Goal: Transaction & Acquisition: Book appointment/travel/reservation

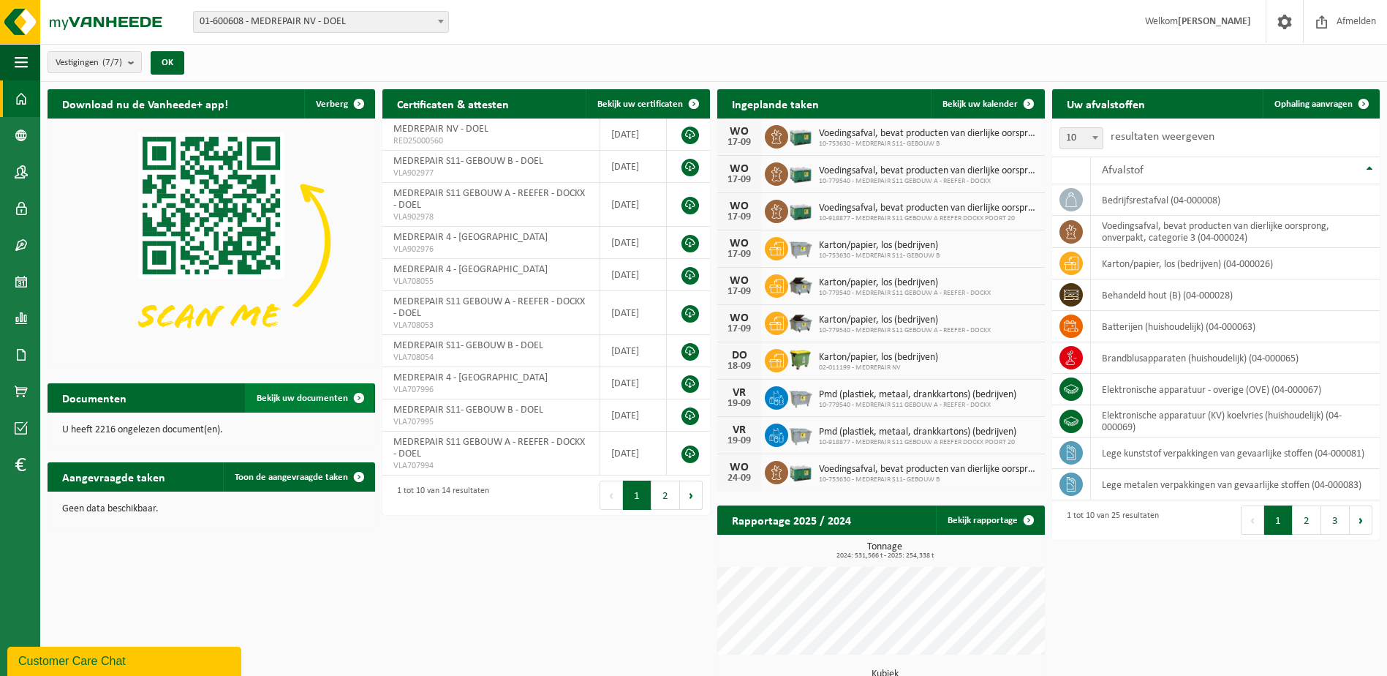
click at [328, 398] on span "Bekijk uw documenten" at bounding box center [302, 399] width 91 height 10
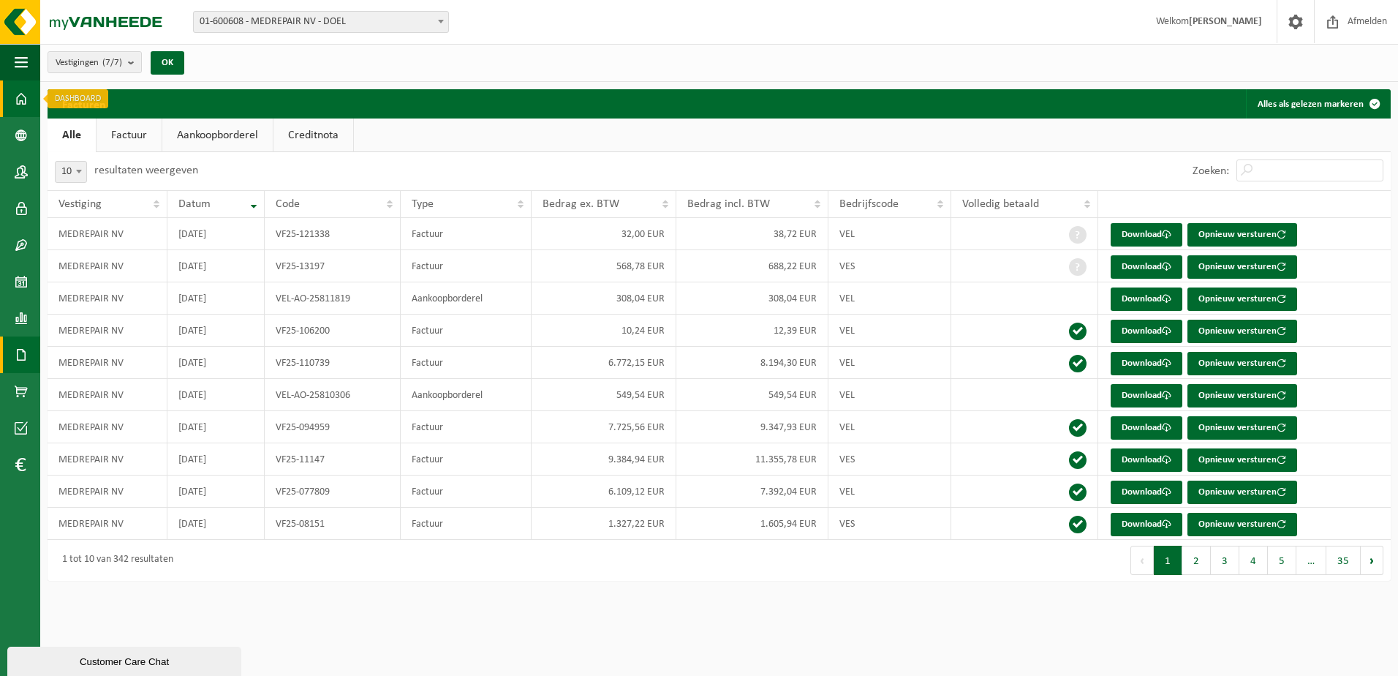
click at [30, 101] on link "Dashboard" at bounding box center [20, 98] width 40 height 37
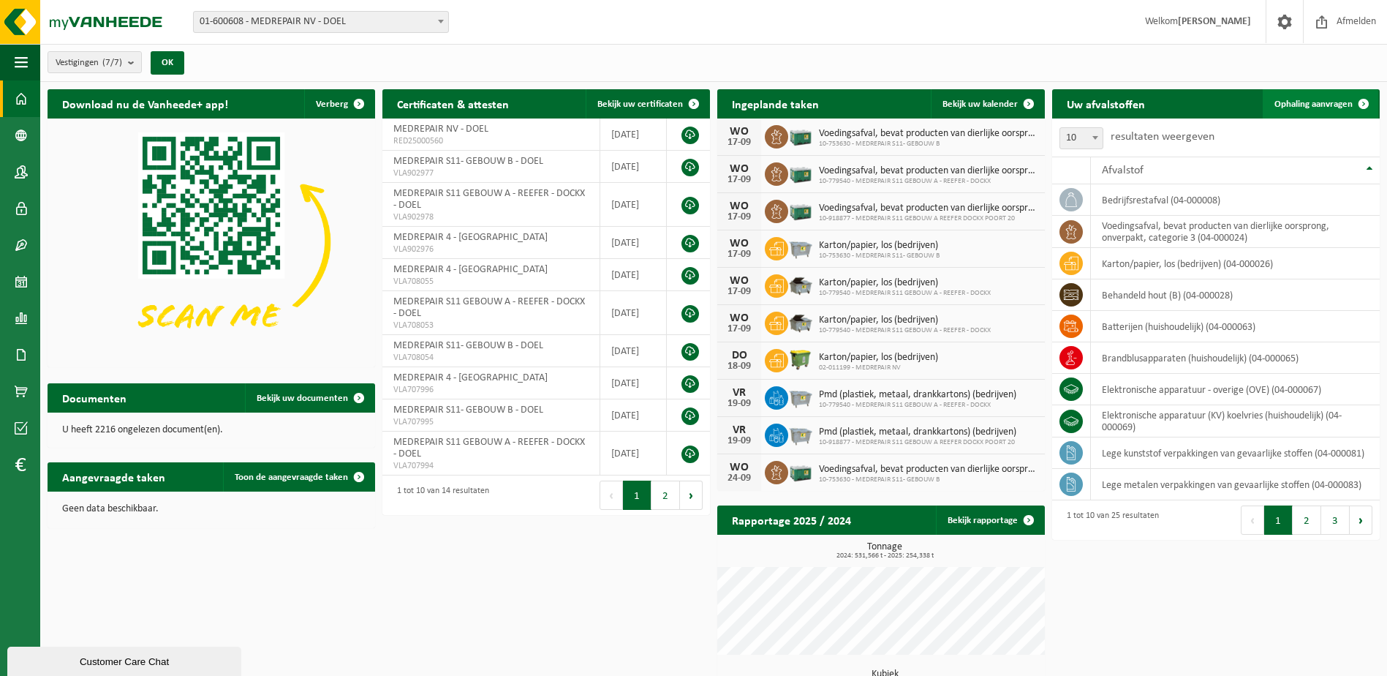
click at [1319, 97] on link "Ophaling aanvragen" at bounding box center [1321, 103] width 116 height 29
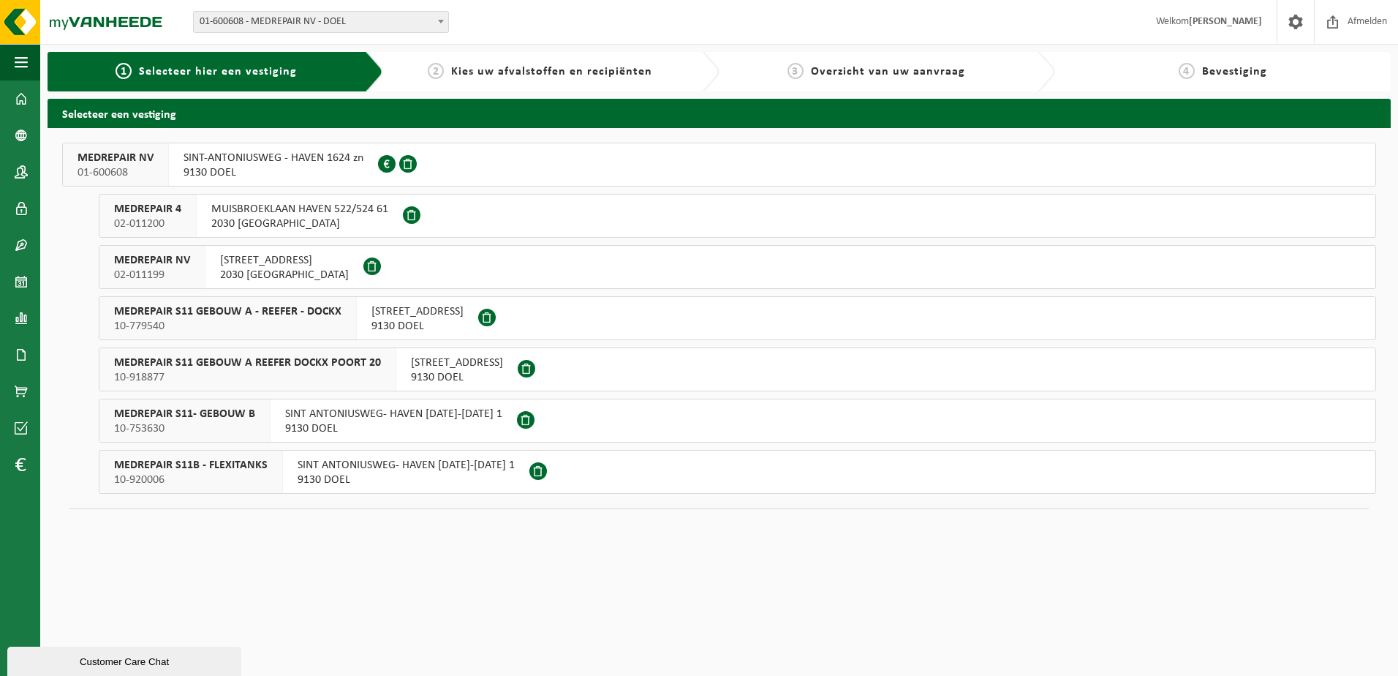
click at [226, 413] on span "MEDREPAIR S11- GEBOUW B" at bounding box center [184, 414] width 141 height 15
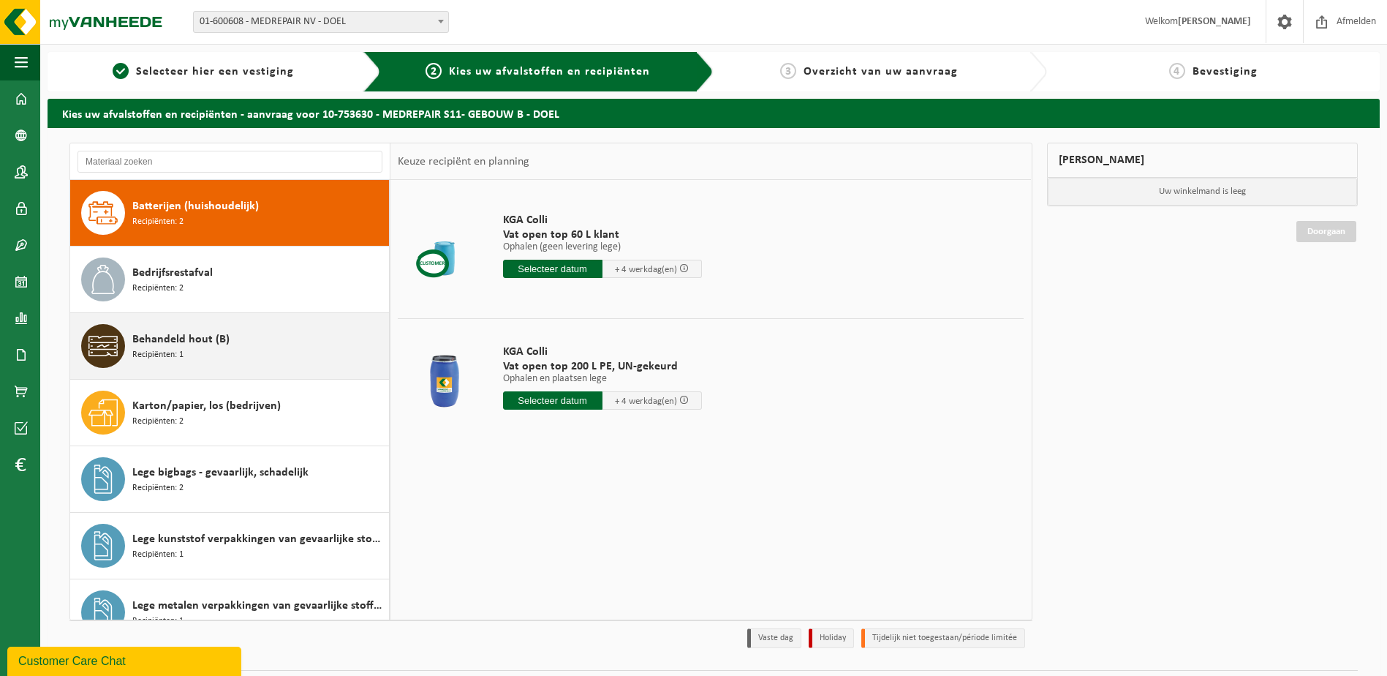
click at [210, 347] on div "Behandeld hout (B) Recipiënten: 1" at bounding box center [258, 346] width 253 height 44
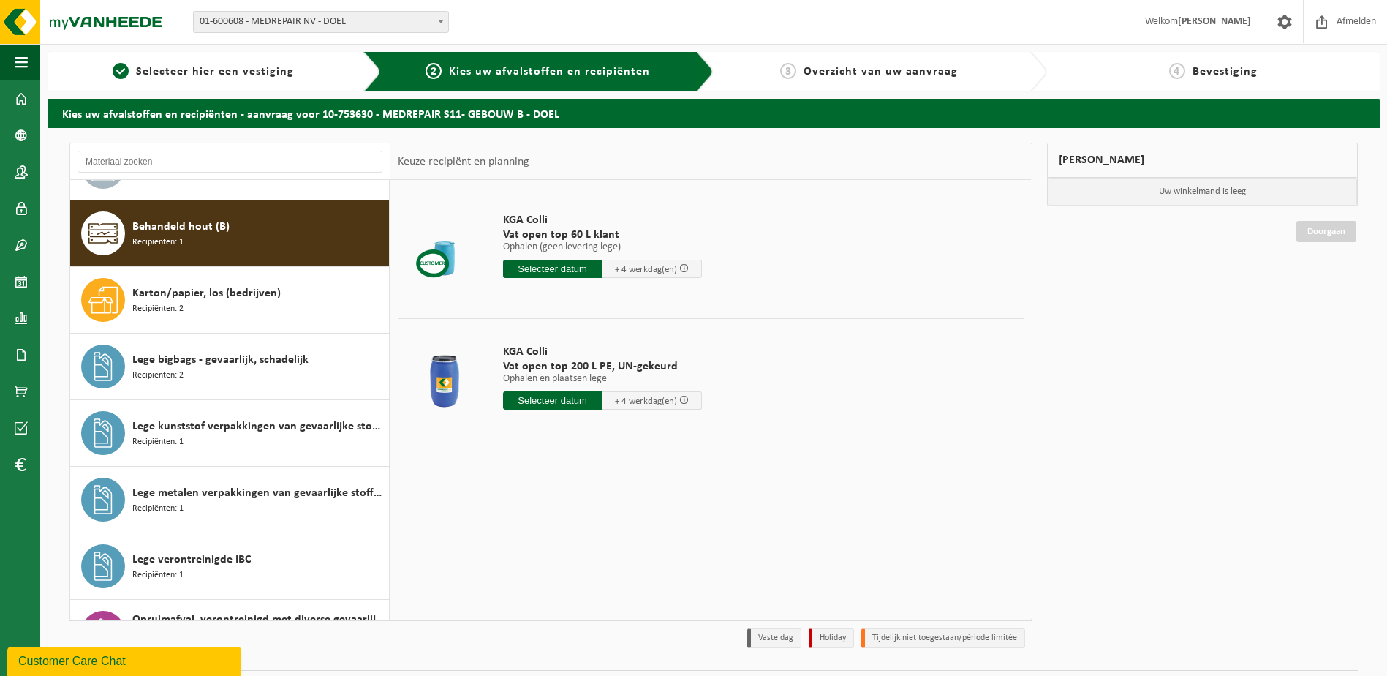
scroll to position [133, 0]
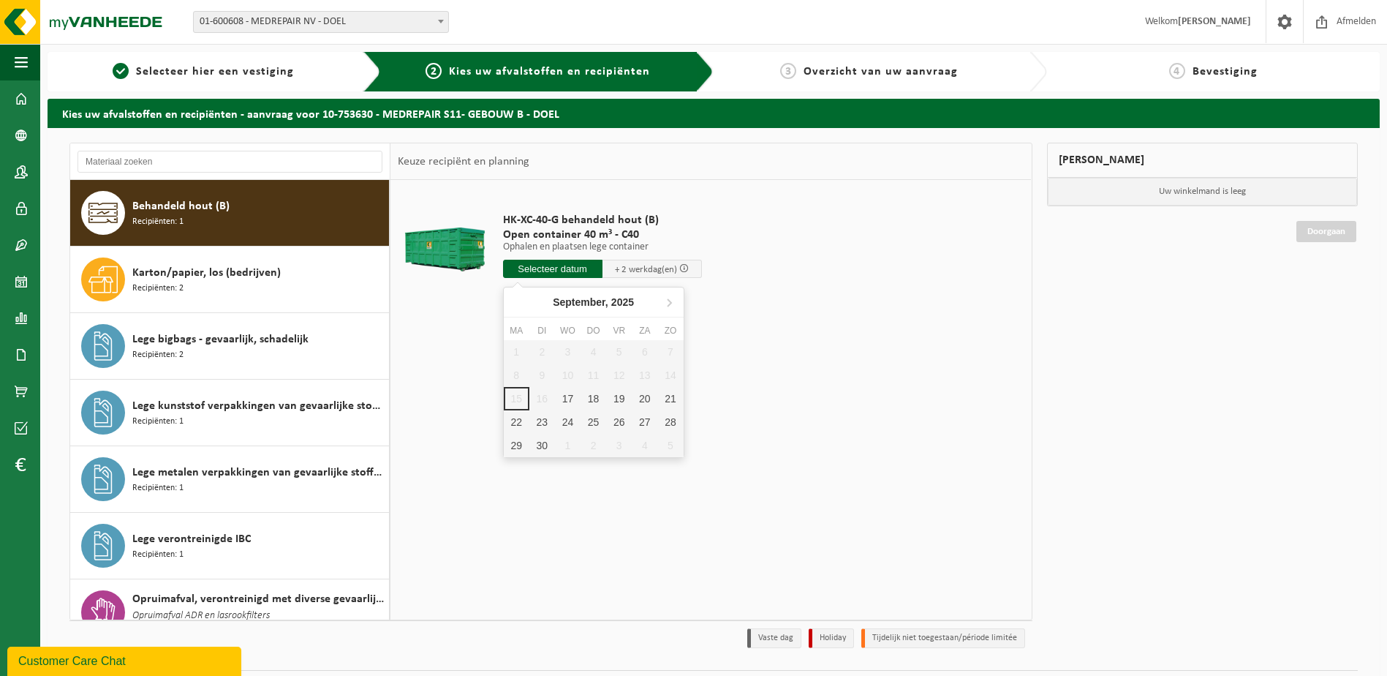
click at [571, 268] on input "text" at bounding box center [552, 269] width 99 height 18
click at [568, 398] on div "17" at bounding box center [568, 398] width 26 height 23
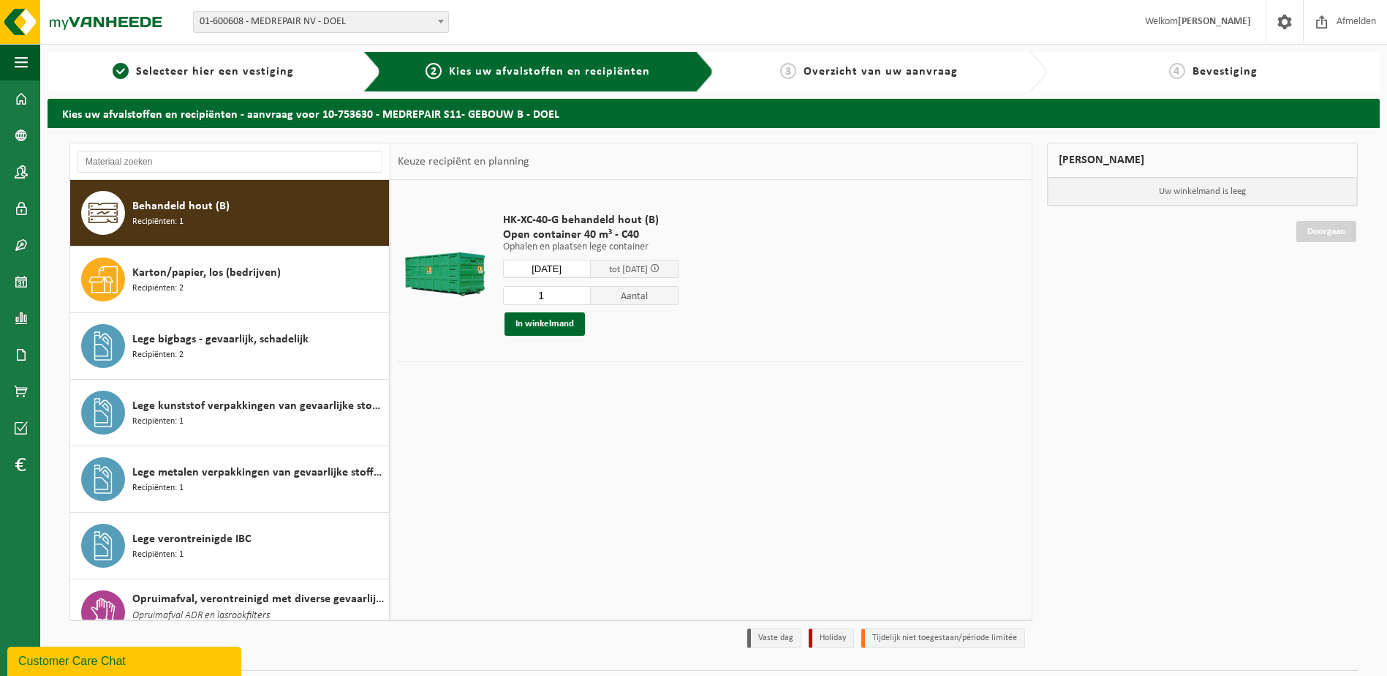
type input "Van 2025-09-17"
click at [513, 382] on span "Containernummer toevoegen(optioneel)" at bounding box center [486, 383] width 165 height 10
click at [482, 385] on input "text" at bounding box center [609, 383] width 306 height 20
type input "C40-1920"
click at [569, 333] on button "In winkelmand" at bounding box center [545, 323] width 80 height 23
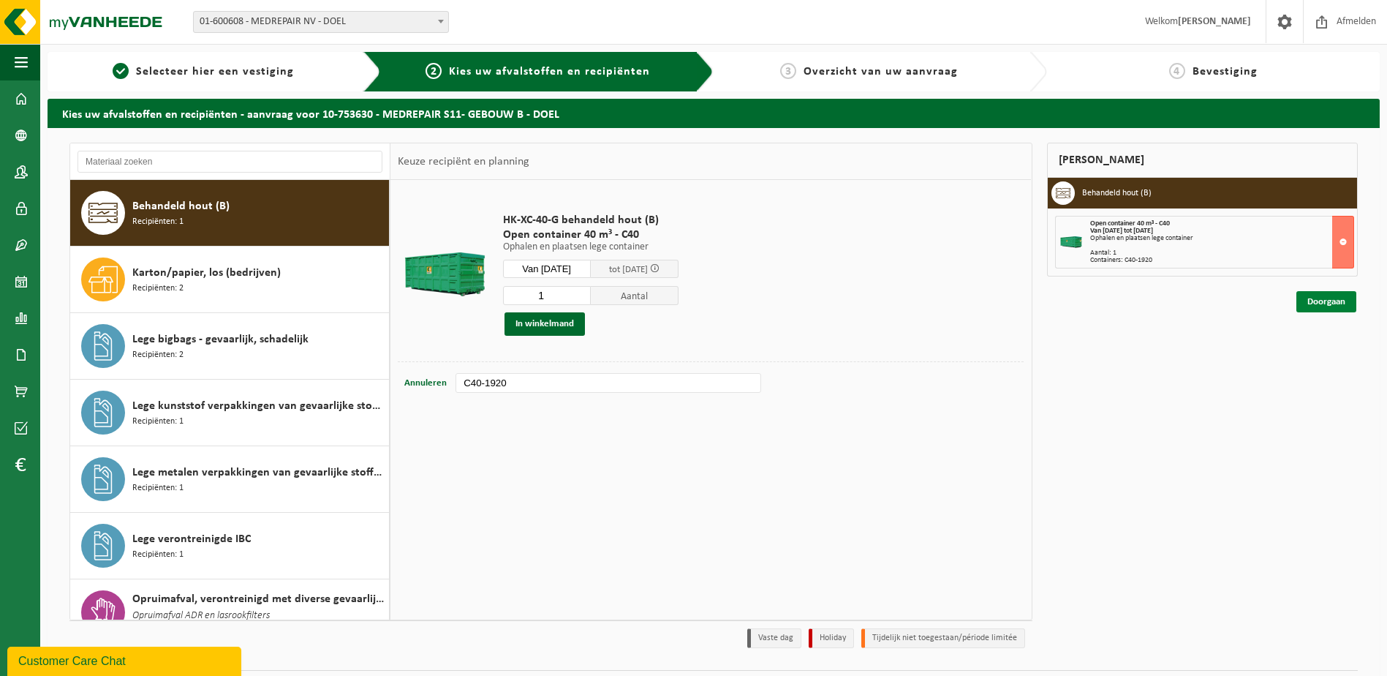
click at [1322, 301] on link "Doorgaan" at bounding box center [1327, 301] width 60 height 21
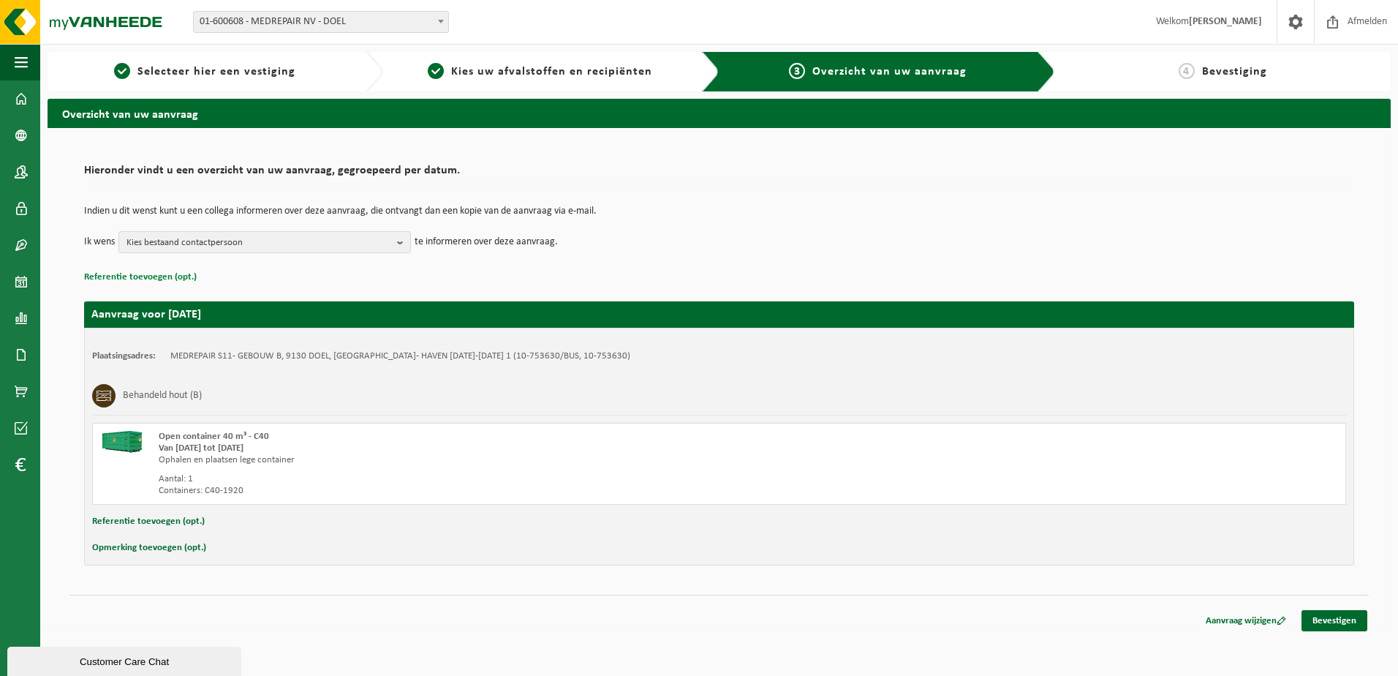
click at [139, 273] on button "Referentie toevoegen (opt.)" at bounding box center [140, 277] width 113 height 19
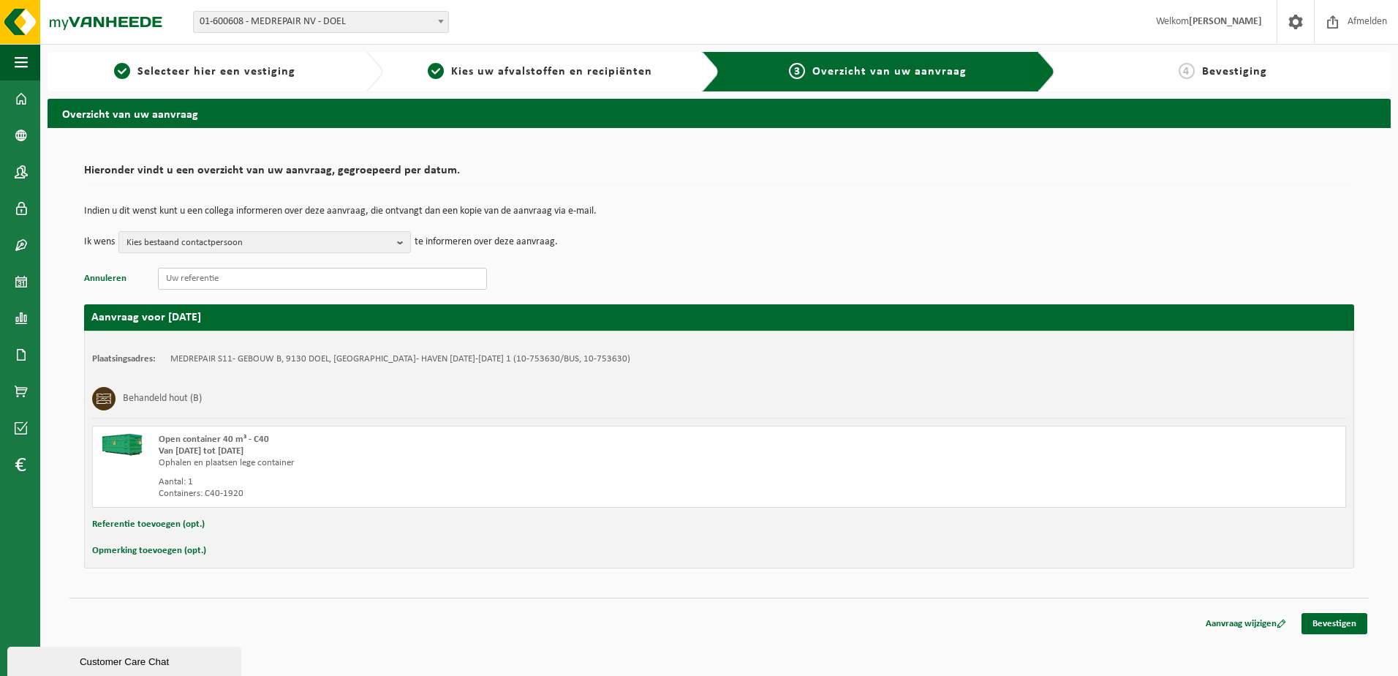
click at [180, 268] on input "text" at bounding box center [322, 279] width 329 height 22
paste input "S11TD.D2133.150920251325"
type input "S11TD.D2133.150920251325"
click at [154, 522] on button "Referentie toevoegen (opt.)" at bounding box center [148, 524] width 113 height 19
click at [202, 525] on input "text" at bounding box center [748, 526] width 1168 height 22
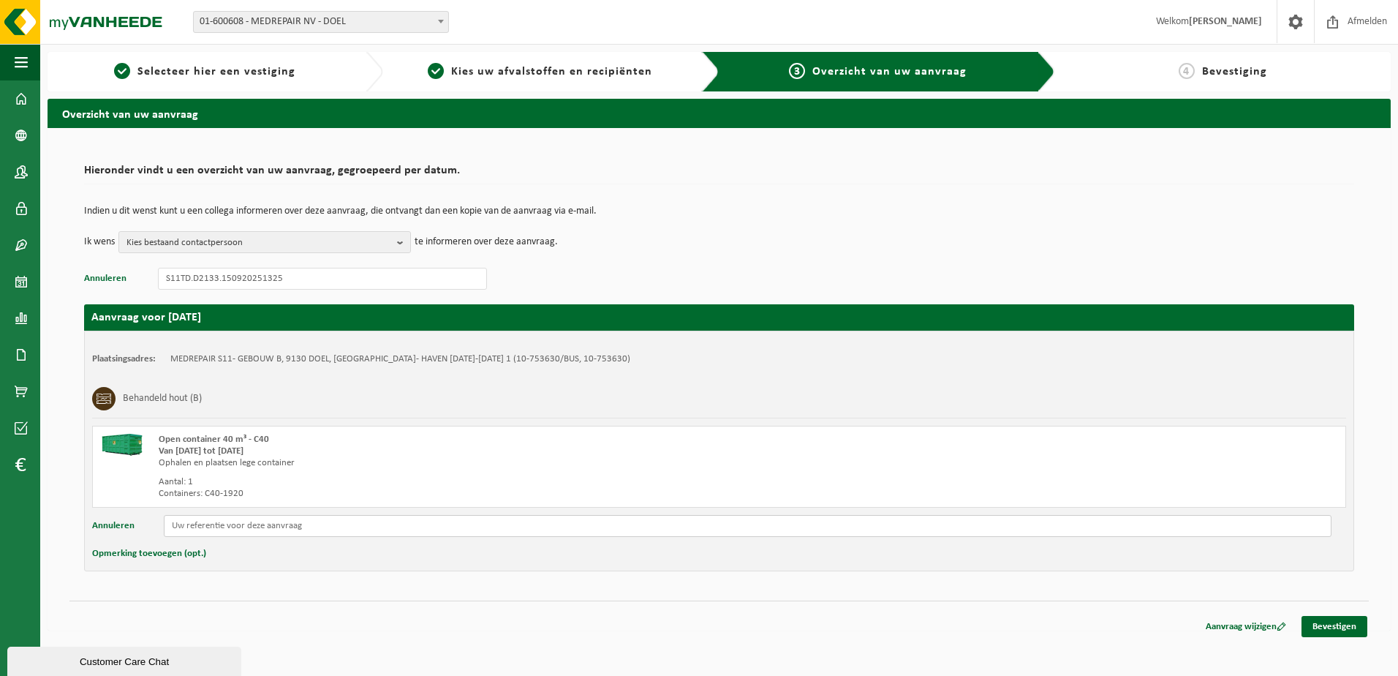
paste input "S11TD.D2133.150920251325"
type input "S11TD.D2133.150920251325"
click at [165, 551] on button "Opmerking toevoegen (opt.)" at bounding box center [149, 553] width 114 height 19
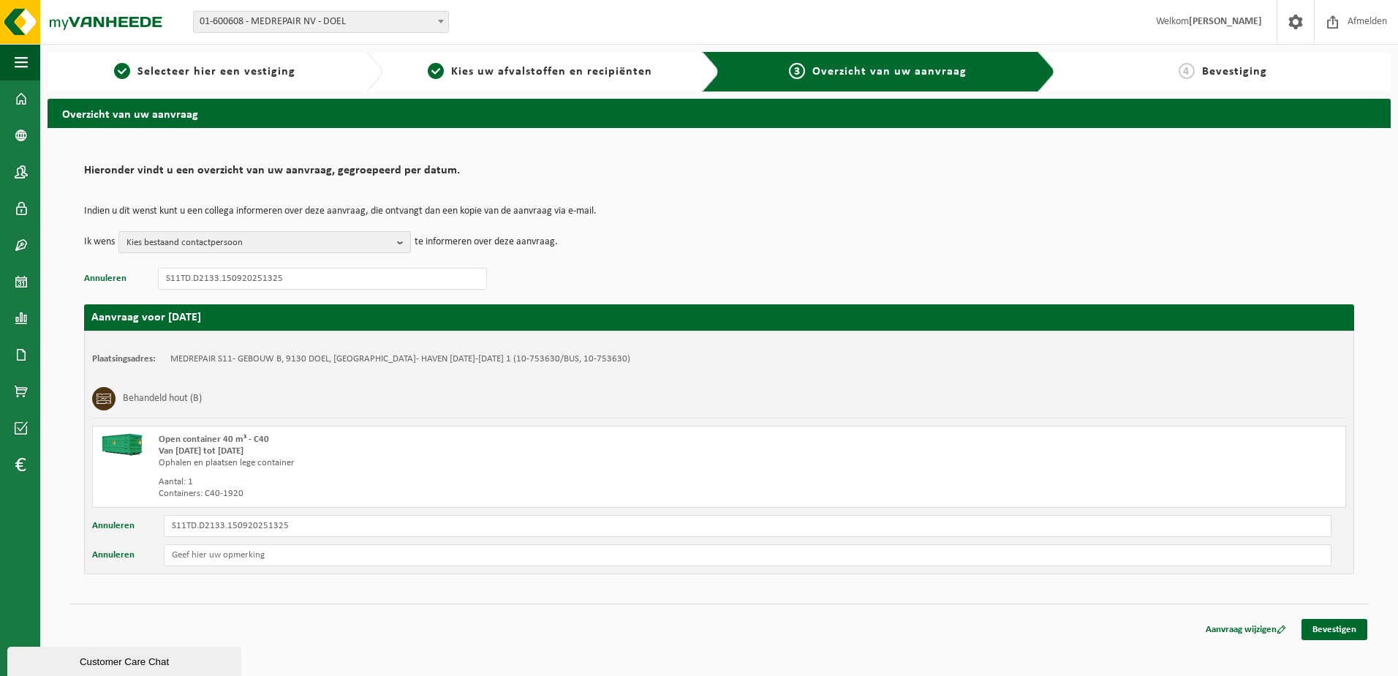
click at [92, 544] on button "Annuleren" at bounding box center [113, 555] width 42 height 22
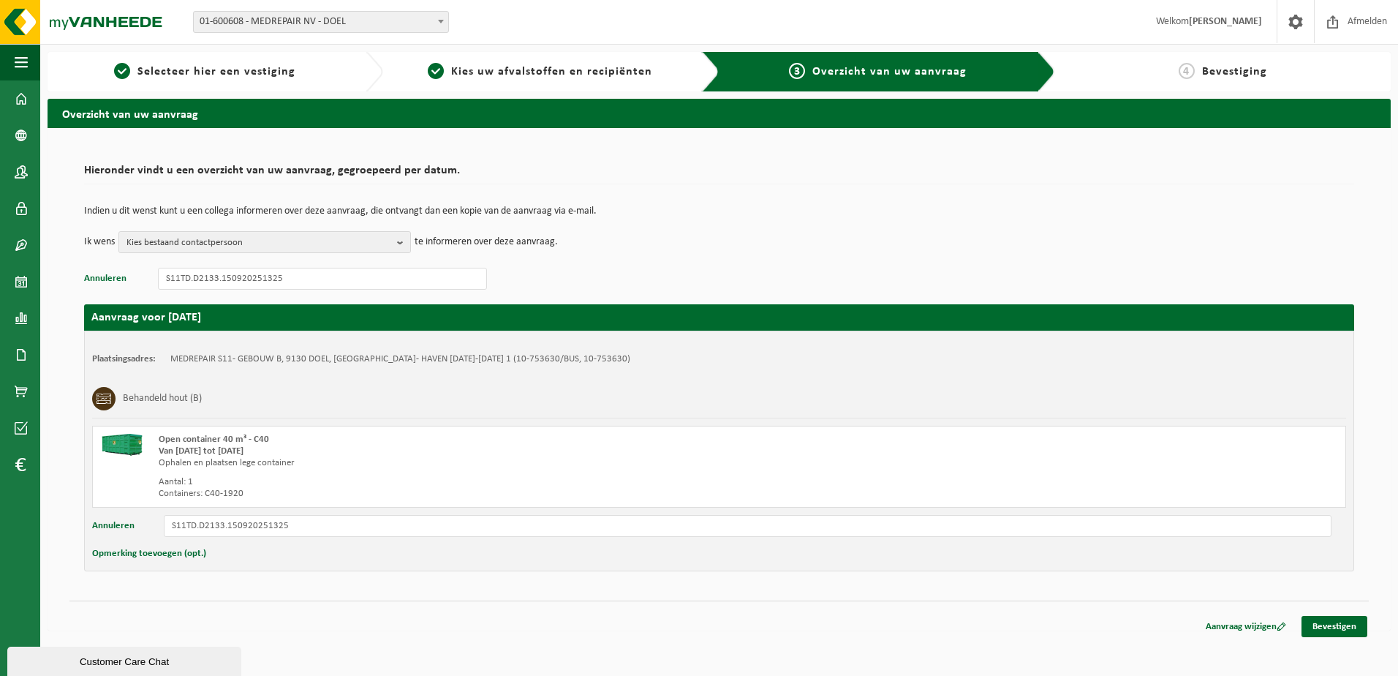
click at [195, 551] on button "Opmerking toevoegen (opt.)" at bounding box center [149, 553] width 114 height 19
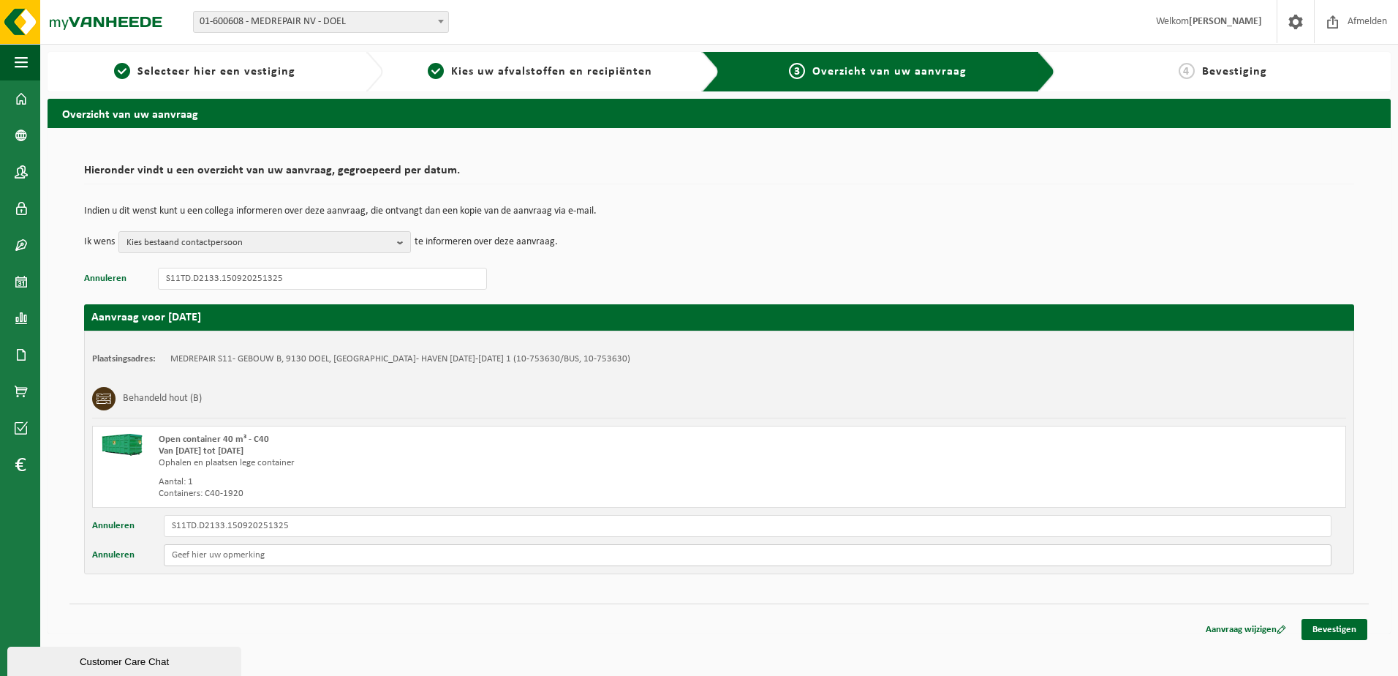
click at [211, 554] on input "text" at bounding box center [748, 555] width 1168 height 22
type input "S11B"
click at [230, 595] on div "Hieronder vindt u een overzicht van uw aanvraag, gegroepeerd per datum. Indien …" at bounding box center [720, 380] width 1344 height 505
click at [408, 244] on b "button" at bounding box center [403, 242] width 13 height 20
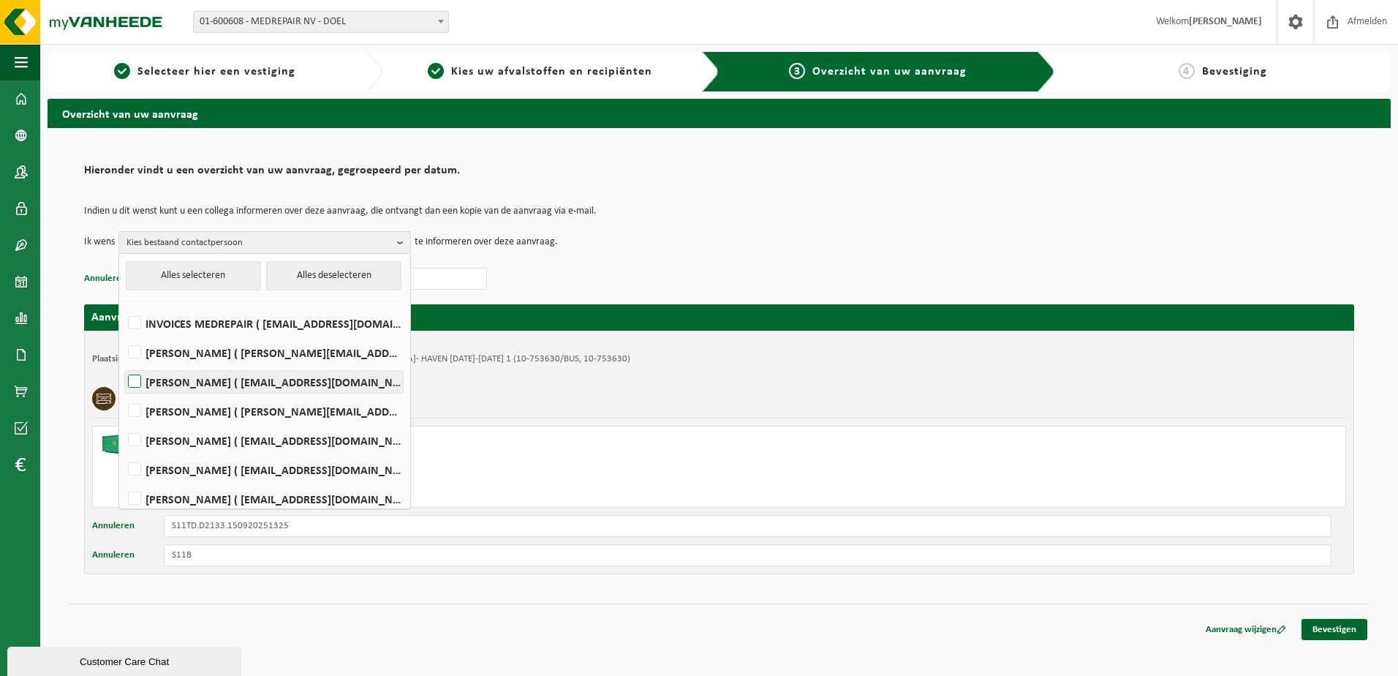
click at [138, 382] on label "[PERSON_NAME] ( [EMAIL_ADDRESS][DOMAIN_NAME] )" at bounding box center [264, 382] width 278 height 22
click at [123, 364] on input "[PERSON_NAME] ( [EMAIL_ADDRESS][DOMAIN_NAME] )" at bounding box center [122, 363] width 1 height 1
checkbox input "true"
click at [138, 497] on label "[PERSON_NAME] ( [EMAIL_ADDRESS][DOMAIN_NAME] )" at bounding box center [264, 499] width 278 height 22
click at [123, 481] on input "[PERSON_NAME] ( [EMAIL_ADDRESS][DOMAIN_NAME] )" at bounding box center [122, 480] width 1 height 1
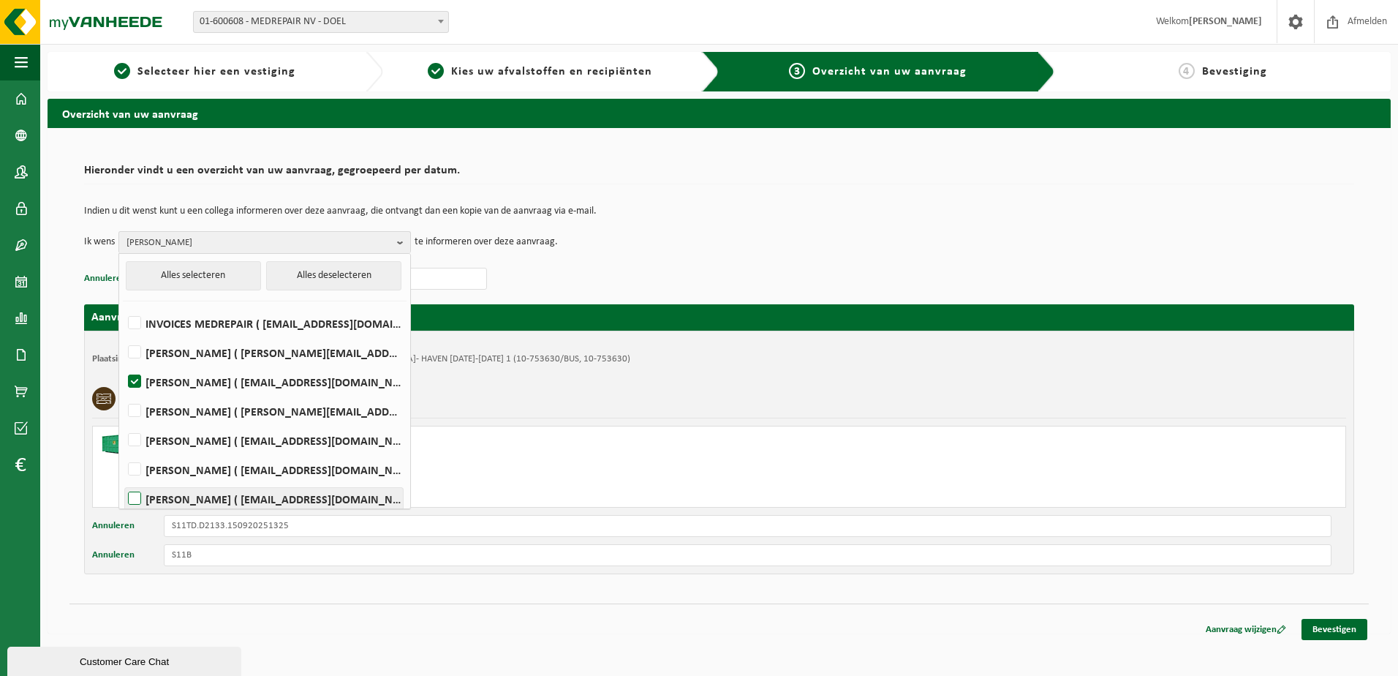
checkbox input "true"
click at [813, 270] on p "Annuleren S11TD.D2133.150920251325" at bounding box center [719, 279] width 1270 height 22
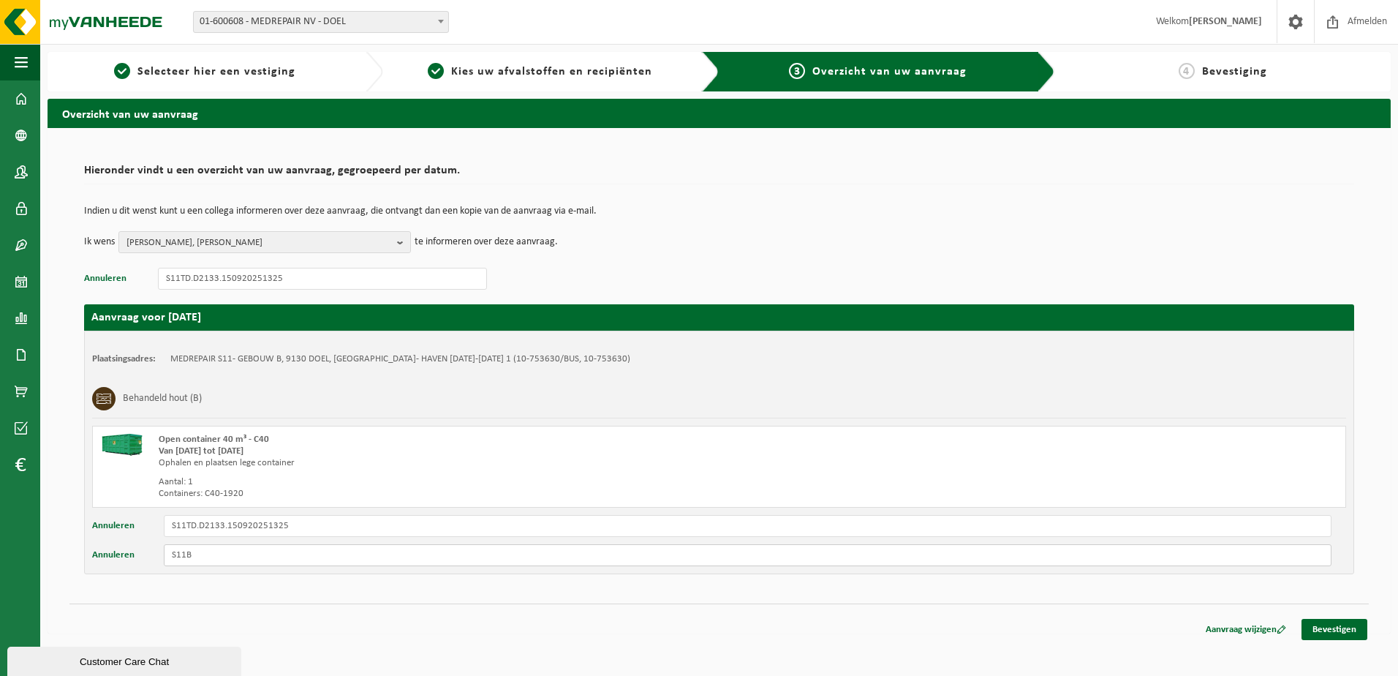
click at [238, 557] on input "S11B" at bounding box center [748, 555] width 1168 height 22
type input "S11B bij gebouw B"
click at [1352, 628] on link "Bevestigen" at bounding box center [1335, 629] width 66 height 21
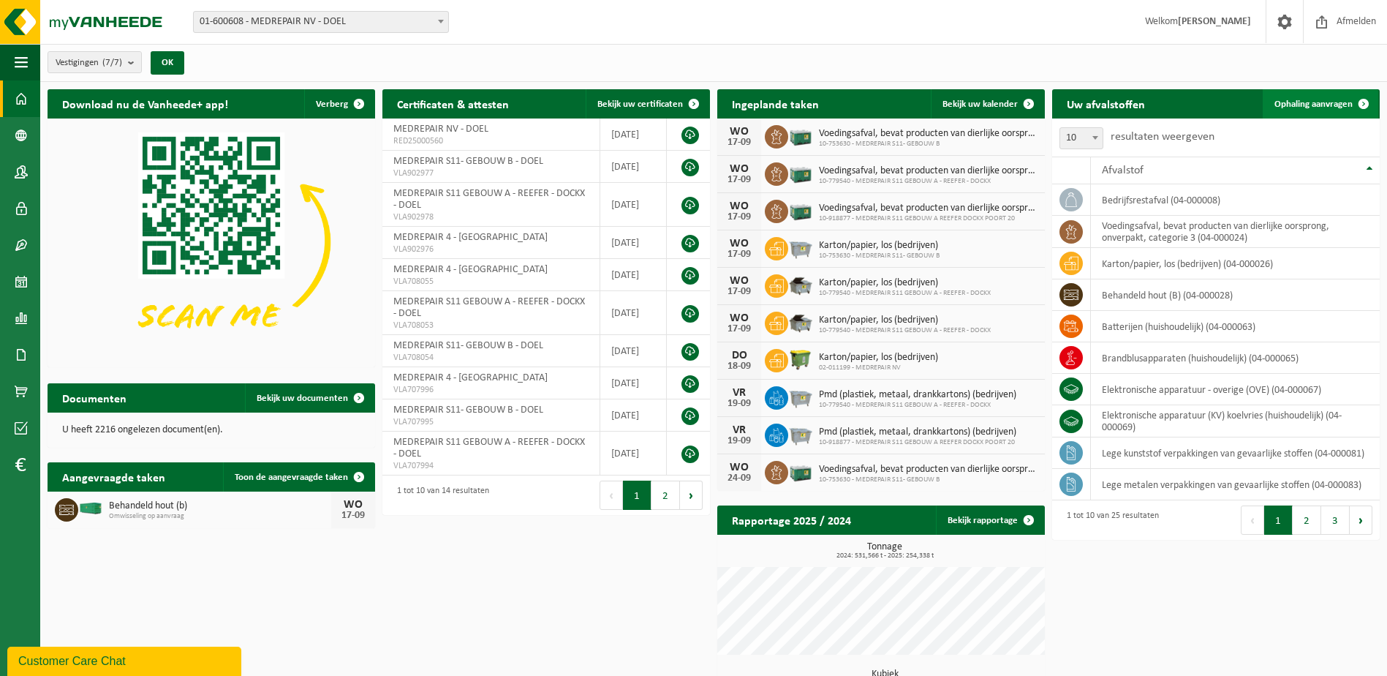
click at [1339, 103] on span "Ophaling aanvragen" at bounding box center [1314, 104] width 78 height 10
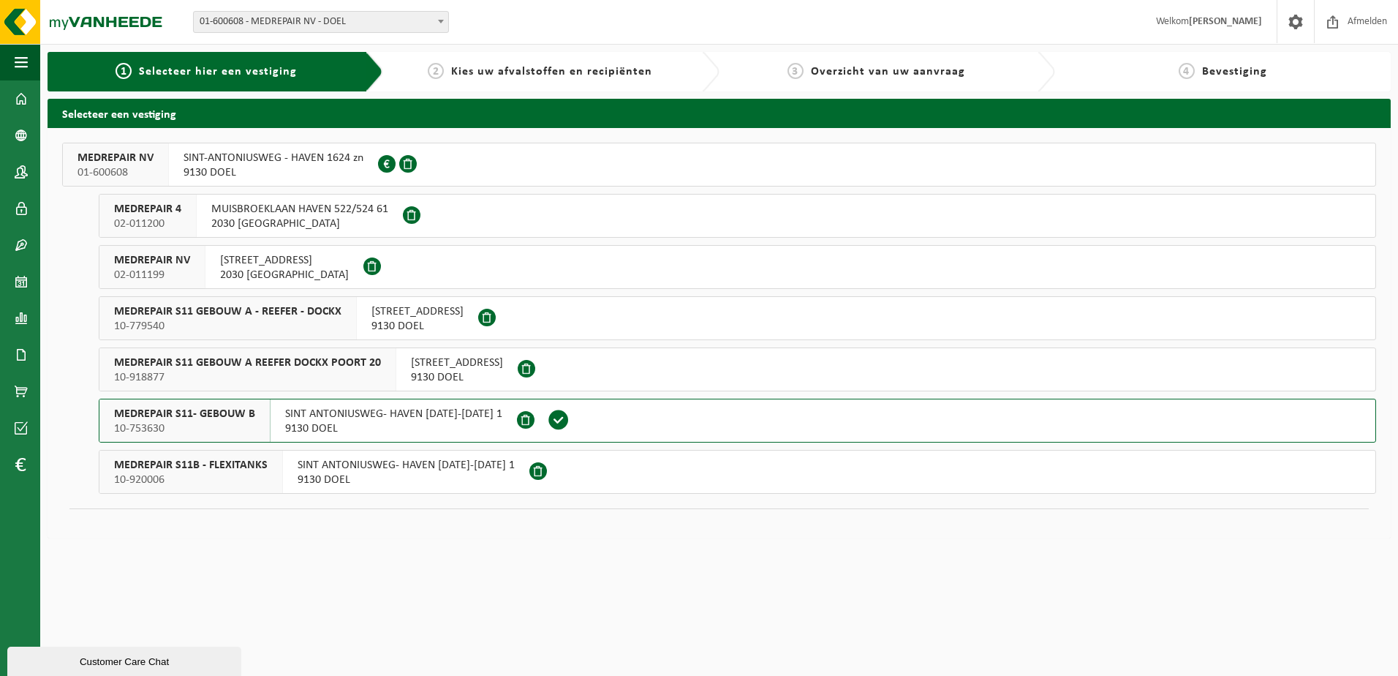
click at [283, 308] on span "MEDREPAIR S11 GEBOUW A - REEFER - DOCKX" at bounding box center [227, 311] width 227 height 15
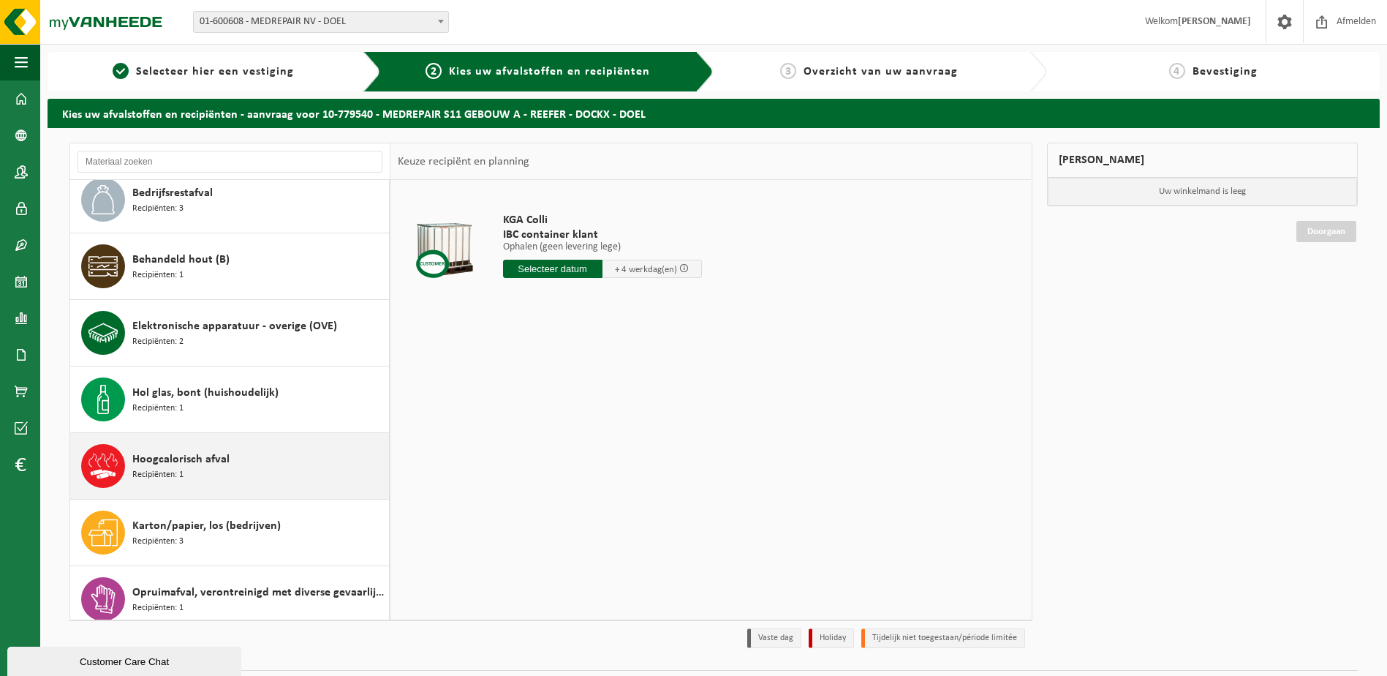
click at [209, 462] on span "Hoogcalorisch afval" at bounding box center [180, 460] width 97 height 18
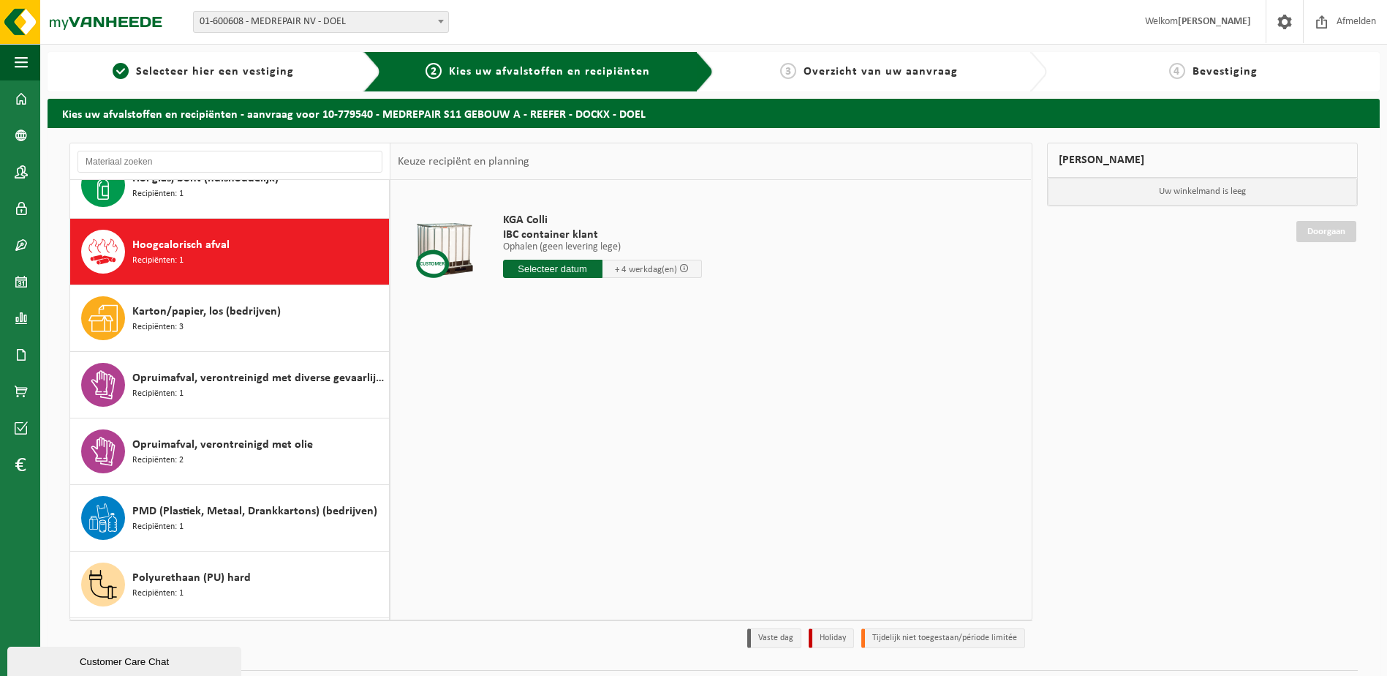
scroll to position [399, 0]
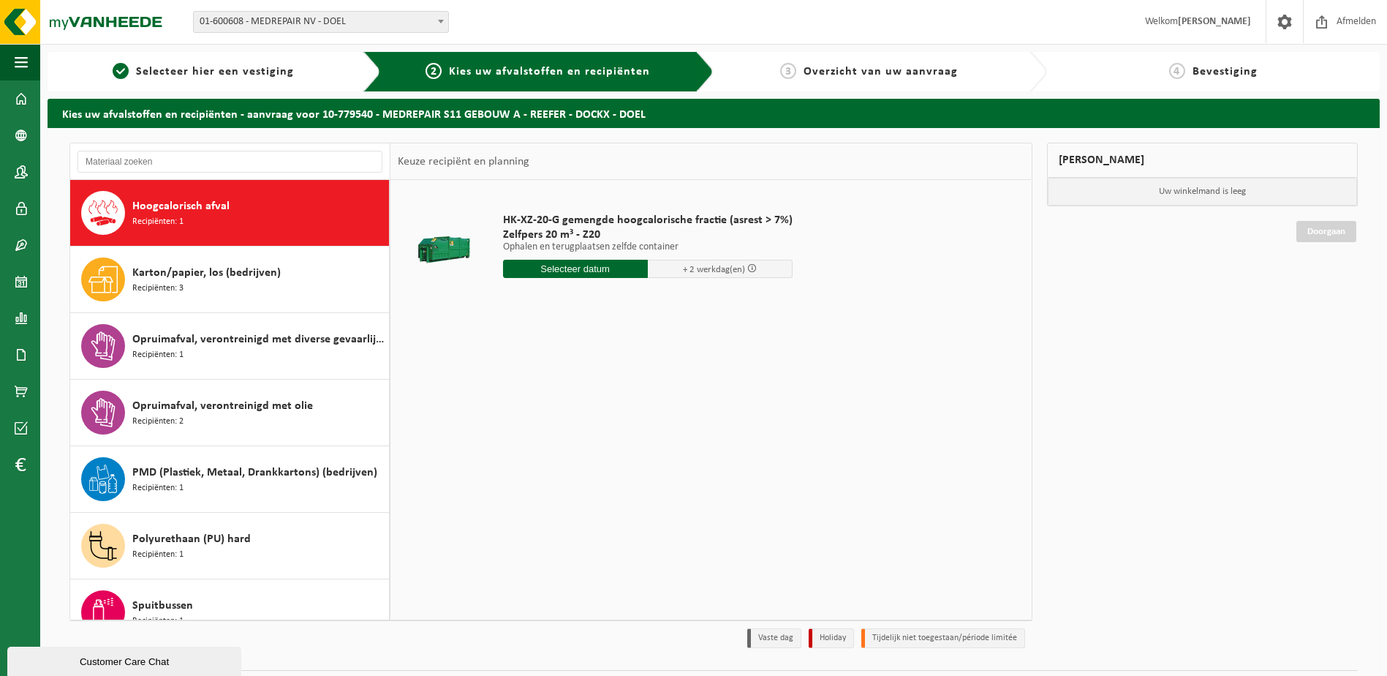
click at [577, 267] on input "text" at bounding box center [575, 269] width 145 height 18
click at [562, 396] on div "17" at bounding box center [568, 398] width 26 height 23
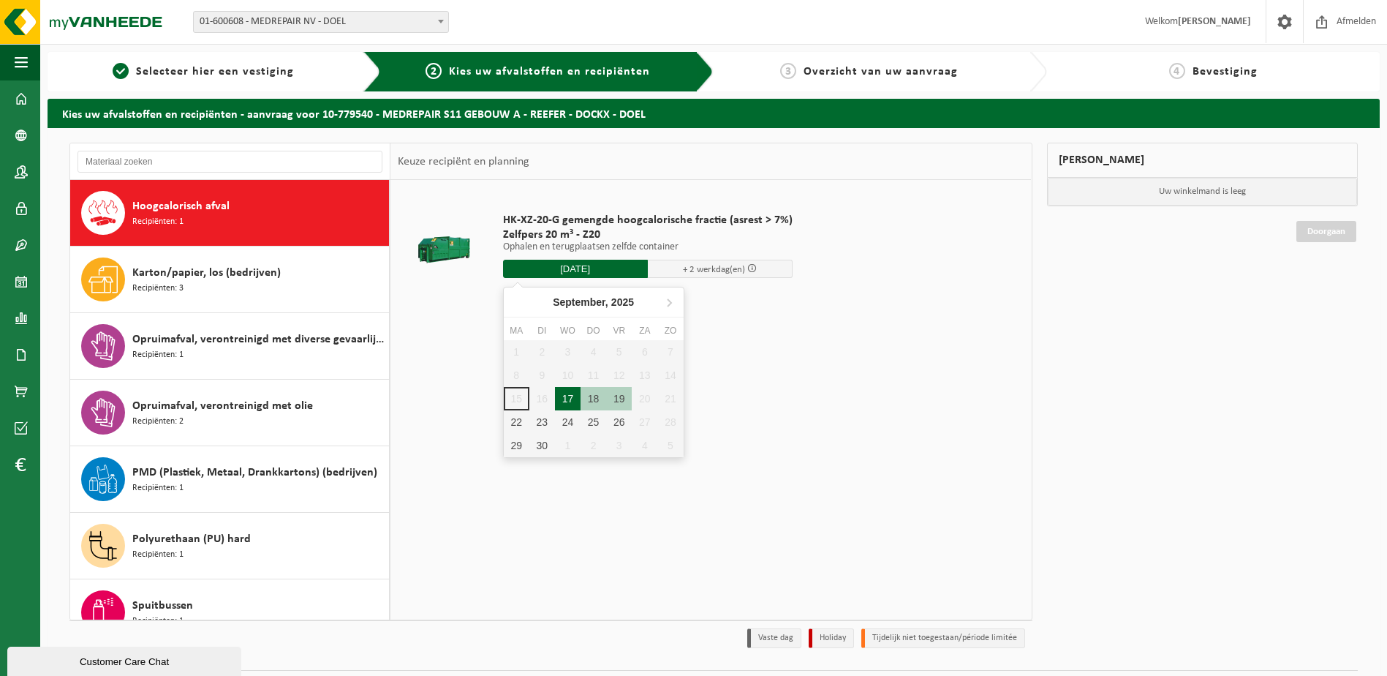
type input "Van 2025-09-17"
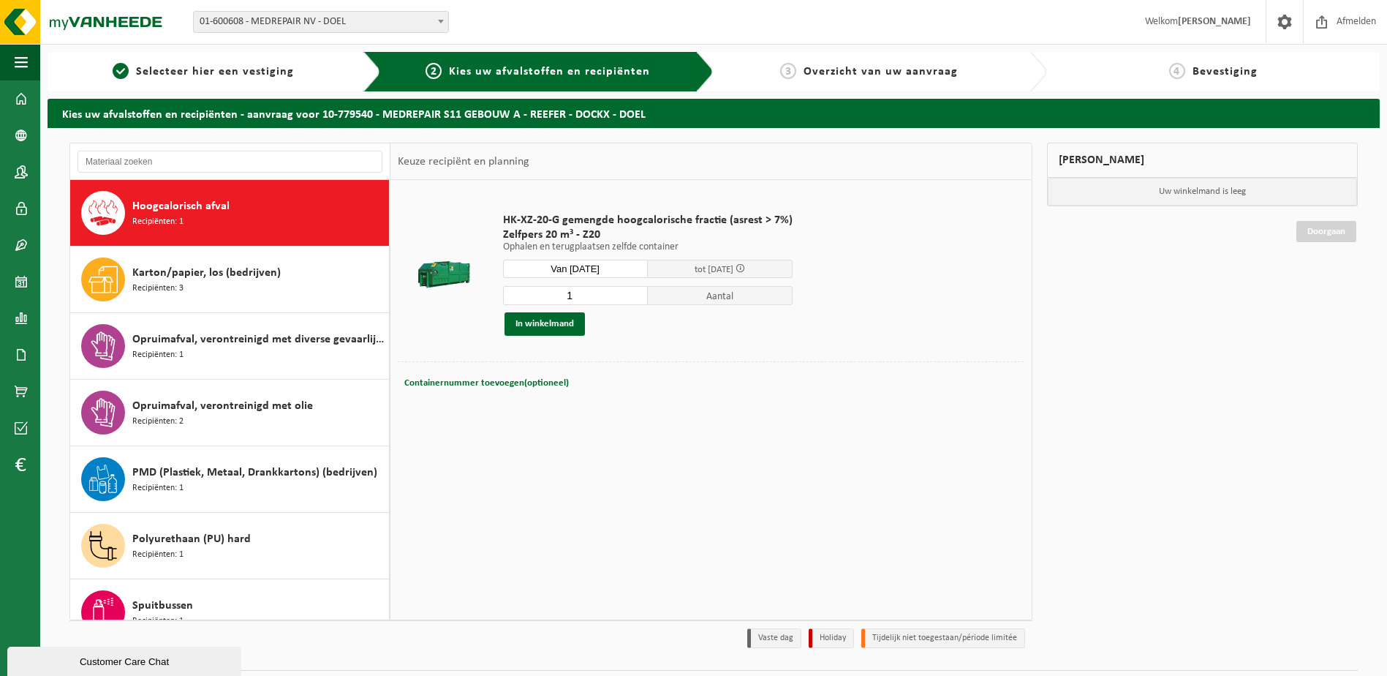
drag, startPoint x: 517, startPoint y: 382, endPoint x: 487, endPoint y: 389, distance: 30.9
click at [516, 381] on span "Containernummer toevoegen(optioneel)" at bounding box center [486, 383] width 165 height 10
type input "Z20-206"
click at [559, 323] on button "In winkelmand" at bounding box center [545, 323] width 80 height 23
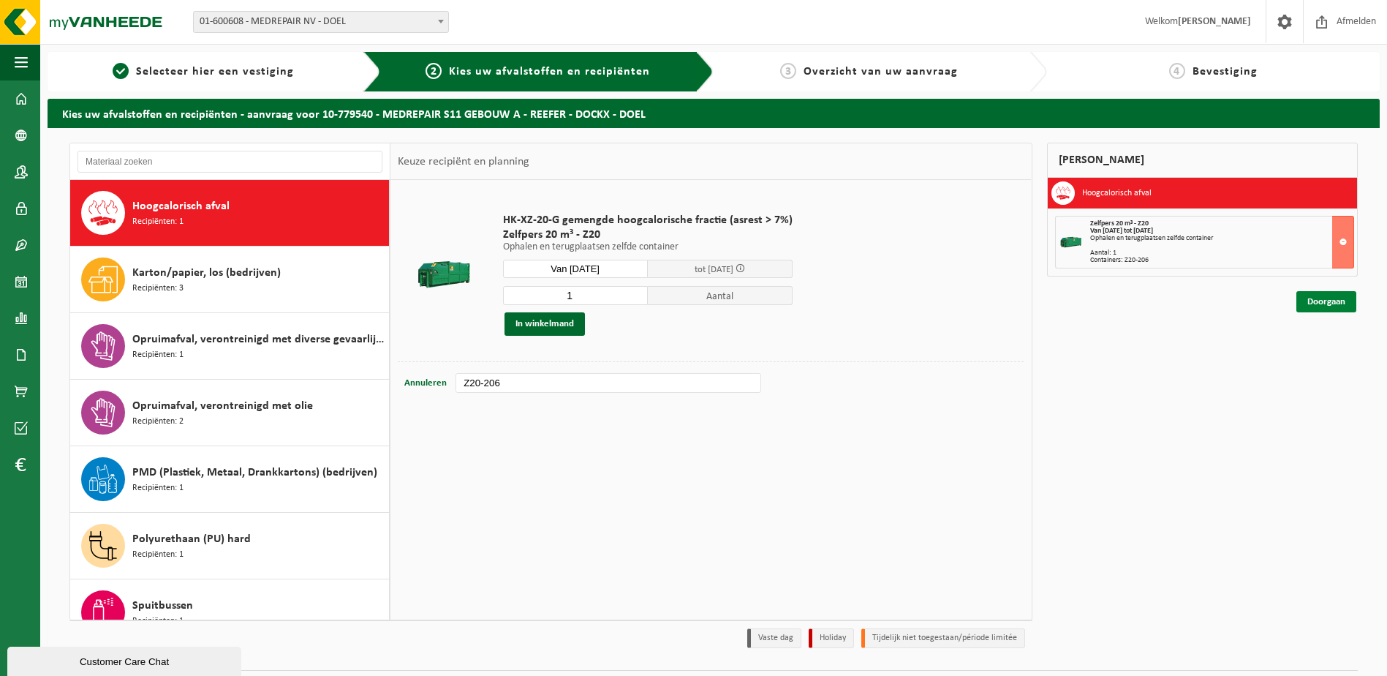
click at [1321, 302] on link "Doorgaan" at bounding box center [1327, 301] width 60 height 21
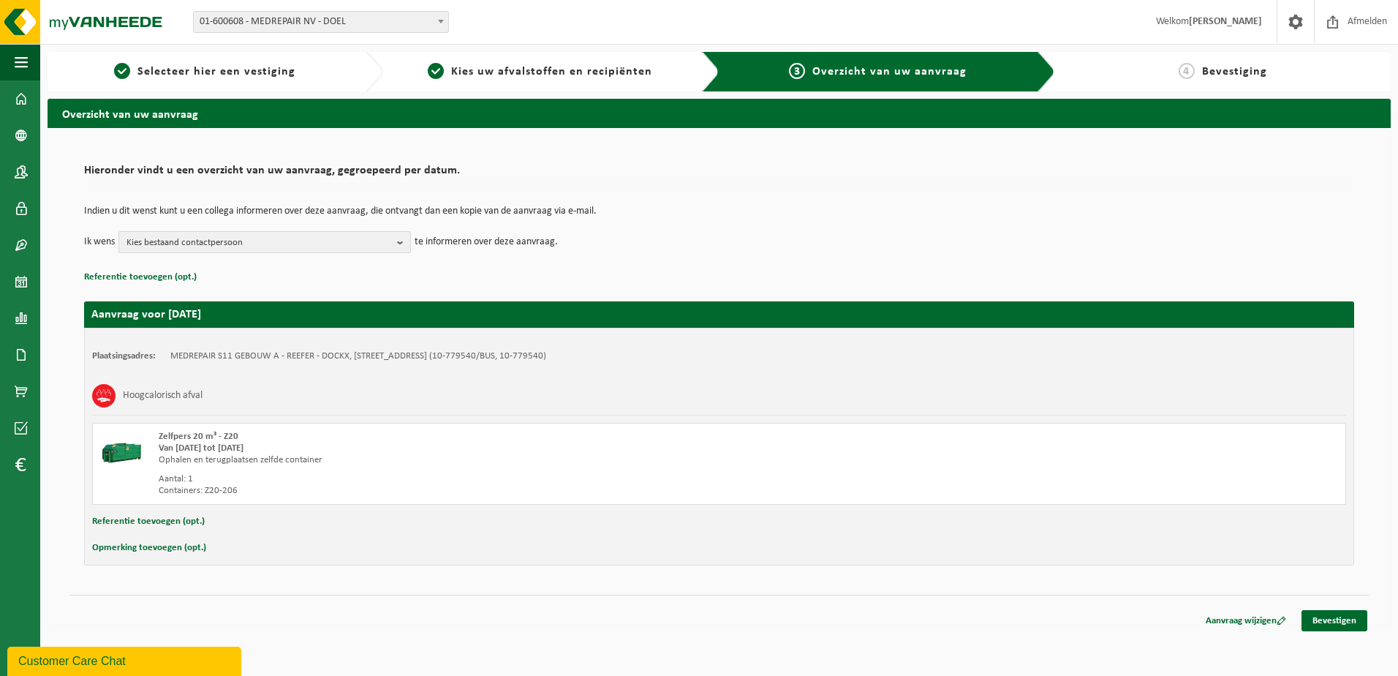
click at [196, 241] on span "Kies bestaand contactpersoon" at bounding box center [259, 243] width 265 height 22
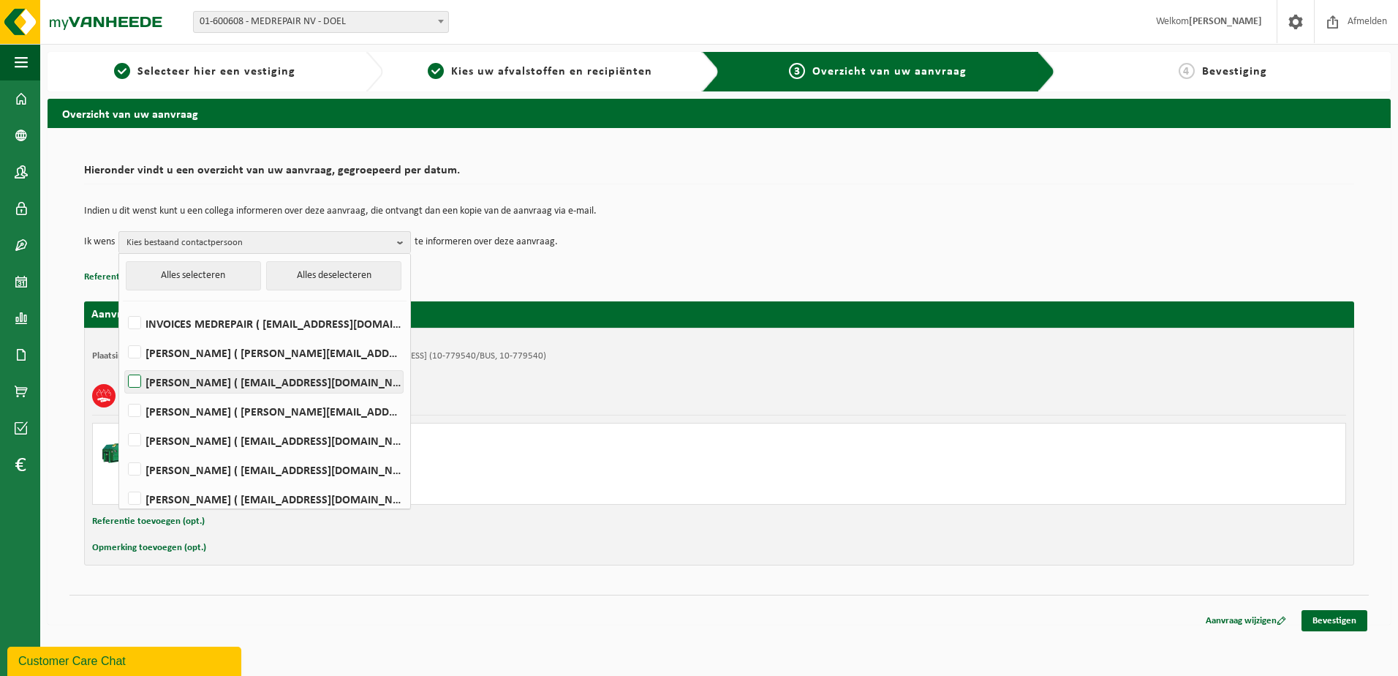
click at [140, 380] on label "[PERSON_NAME] ( [EMAIL_ADDRESS][DOMAIN_NAME] )" at bounding box center [264, 382] width 278 height 22
click at [123, 364] on input "[PERSON_NAME] ( [EMAIL_ADDRESS][DOMAIN_NAME] )" at bounding box center [122, 363] width 1 height 1
checkbox input "true"
click at [134, 498] on label "[PERSON_NAME] ( [EMAIL_ADDRESS][DOMAIN_NAME] )" at bounding box center [264, 499] width 278 height 22
click at [123, 481] on input "[PERSON_NAME] ( [EMAIL_ADDRESS][DOMAIN_NAME] )" at bounding box center [122, 480] width 1 height 1
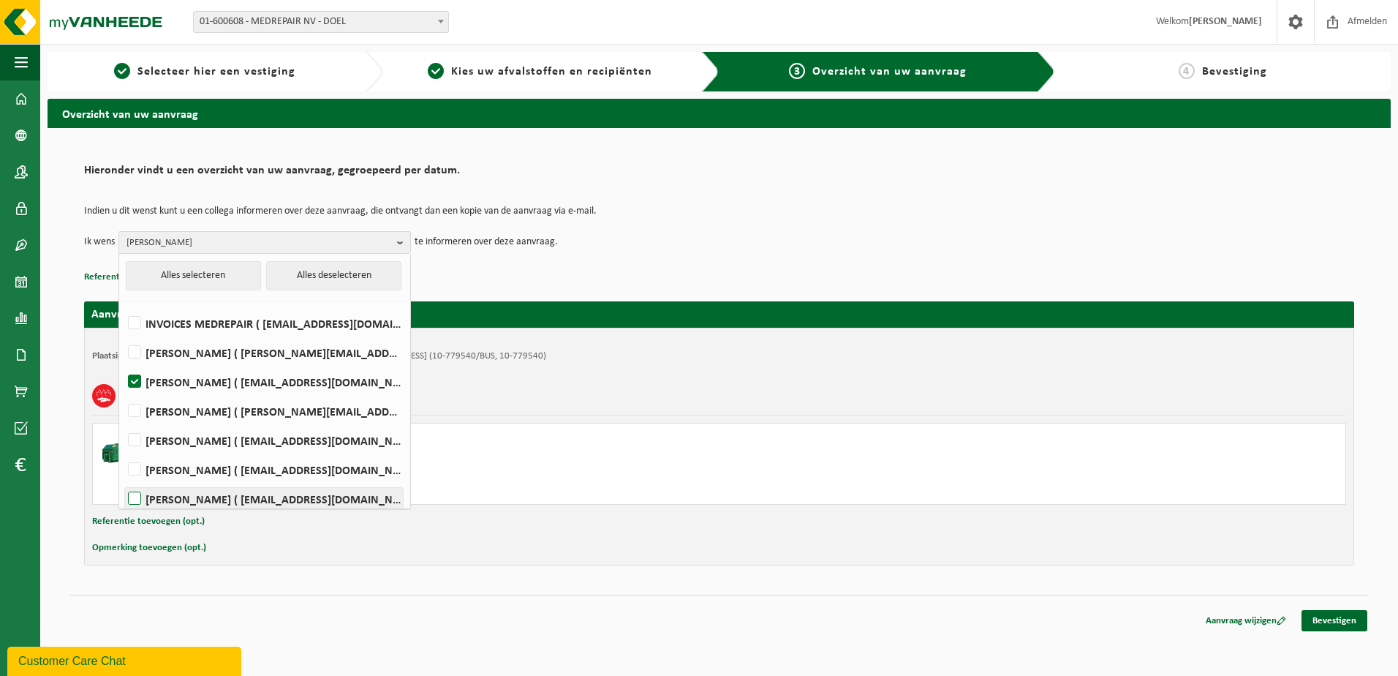
checkbox input "true"
drag, startPoint x: 88, startPoint y: 355, endPoint x: 94, endPoint y: 350, distance: 8.3
click at [88, 355] on div "Plaatsingsadres: MEDREPAIR S11 GEBOUW A - REEFER - DOCKX, [STREET_ADDRESS] 1 (1…" at bounding box center [719, 447] width 1270 height 238
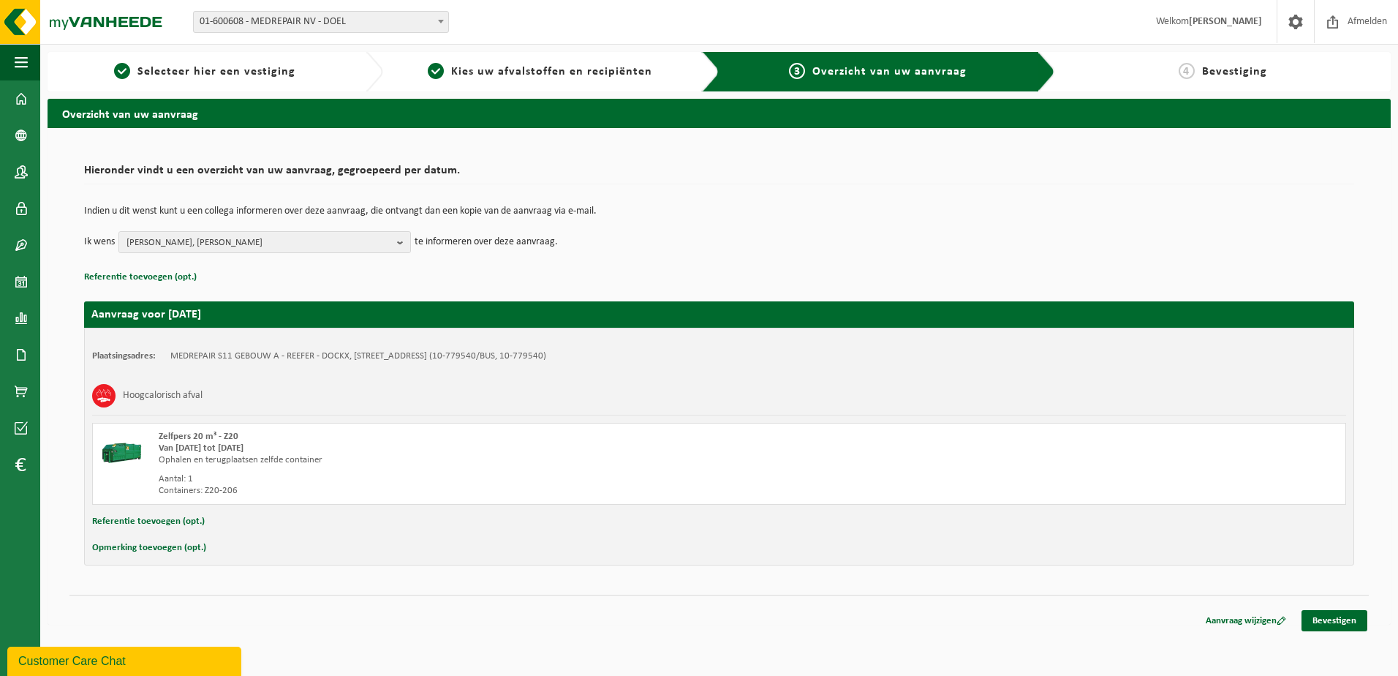
click at [151, 279] on button "Referentie toevoegen (opt.)" at bounding box center [140, 277] width 113 height 19
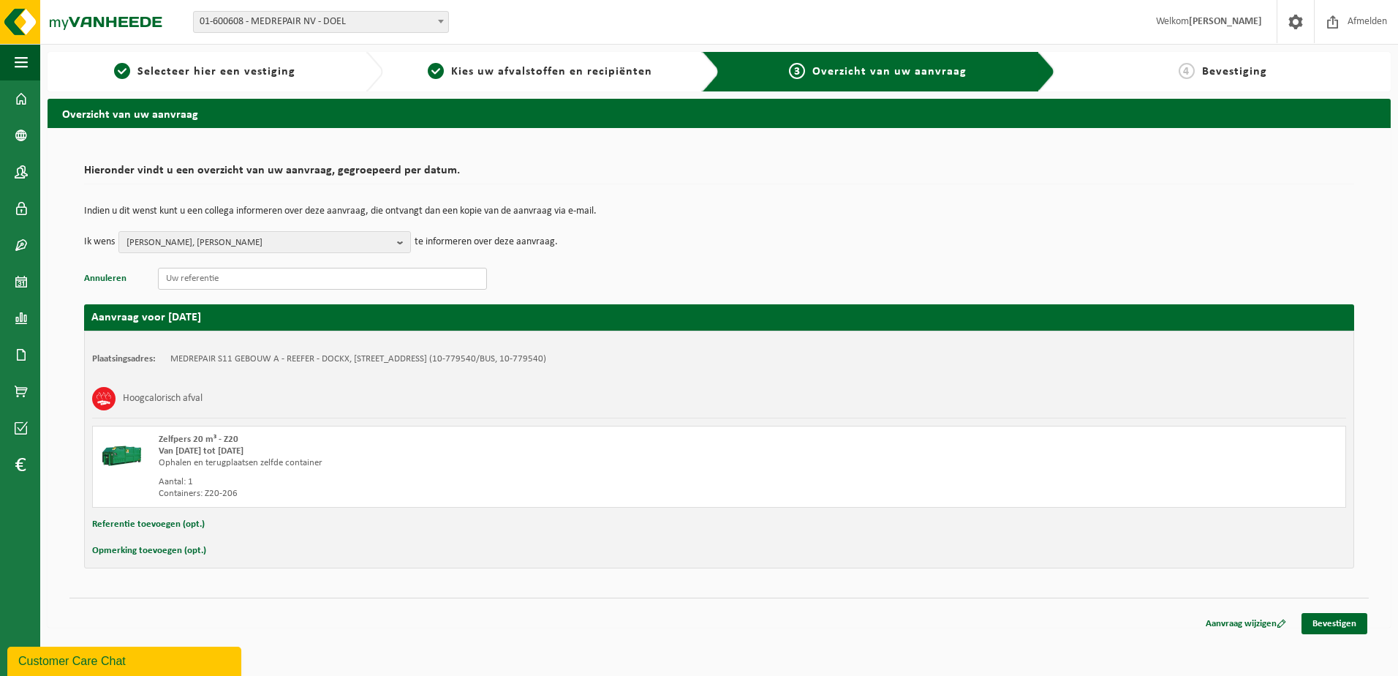
click at [186, 276] on input "text" at bounding box center [322, 279] width 329 height 22
paste input "S11TD.D2133.150920251330"
type input "S11TD.D2133.150920251330"
click at [148, 526] on button "Referentie toevoegen (opt.)" at bounding box center [148, 524] width 113 height 19
click at [183, 524] on input "text" at bounding box center [748, 526] width 1168 height 22
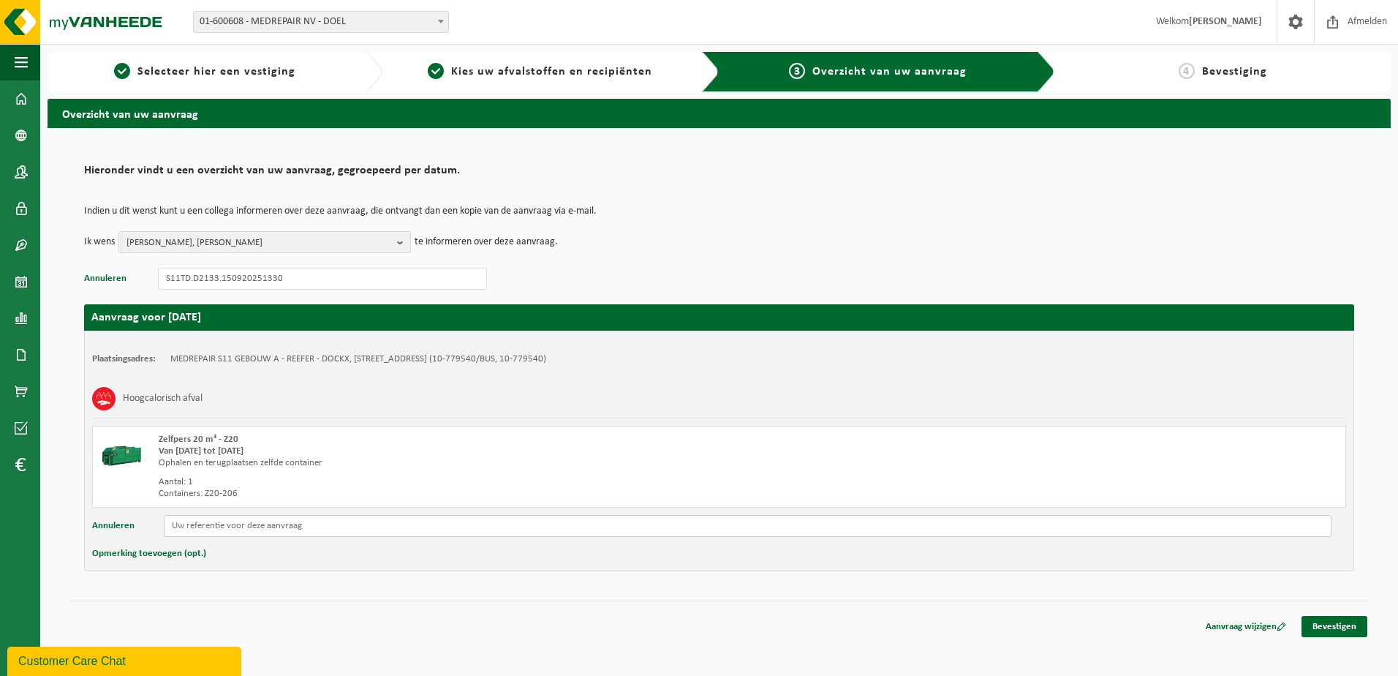
paste input "S11TD.D2133.150920251330"
type input "S11TD.D2133.150920251330"
click at [183, 562] on button "Opmerking toevoegen (opt.)" at bounding box center [149, 553] width 114 height 19
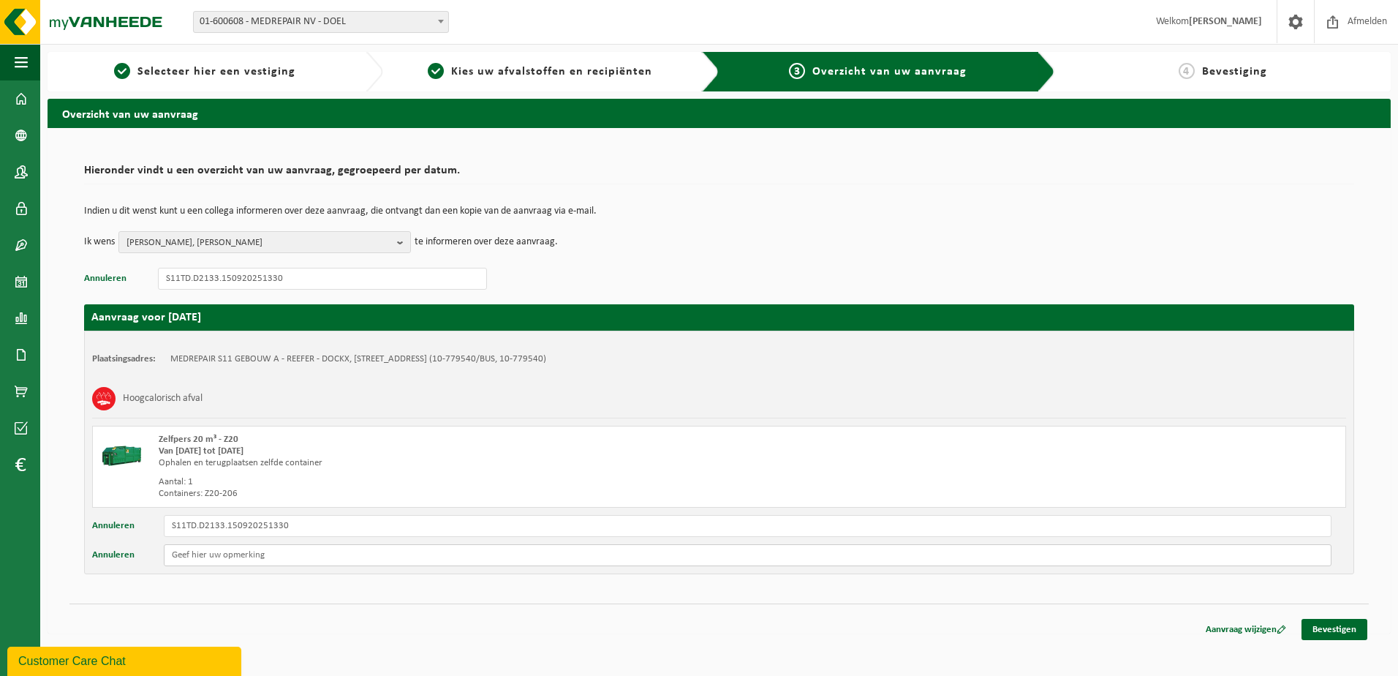
click at [201, 554] on input "text" at bounding box center [748, 555] width 1168 height 22
type input "B"
type input "s"
type input "S11A Bij foamcabine naast de andere afval containers."
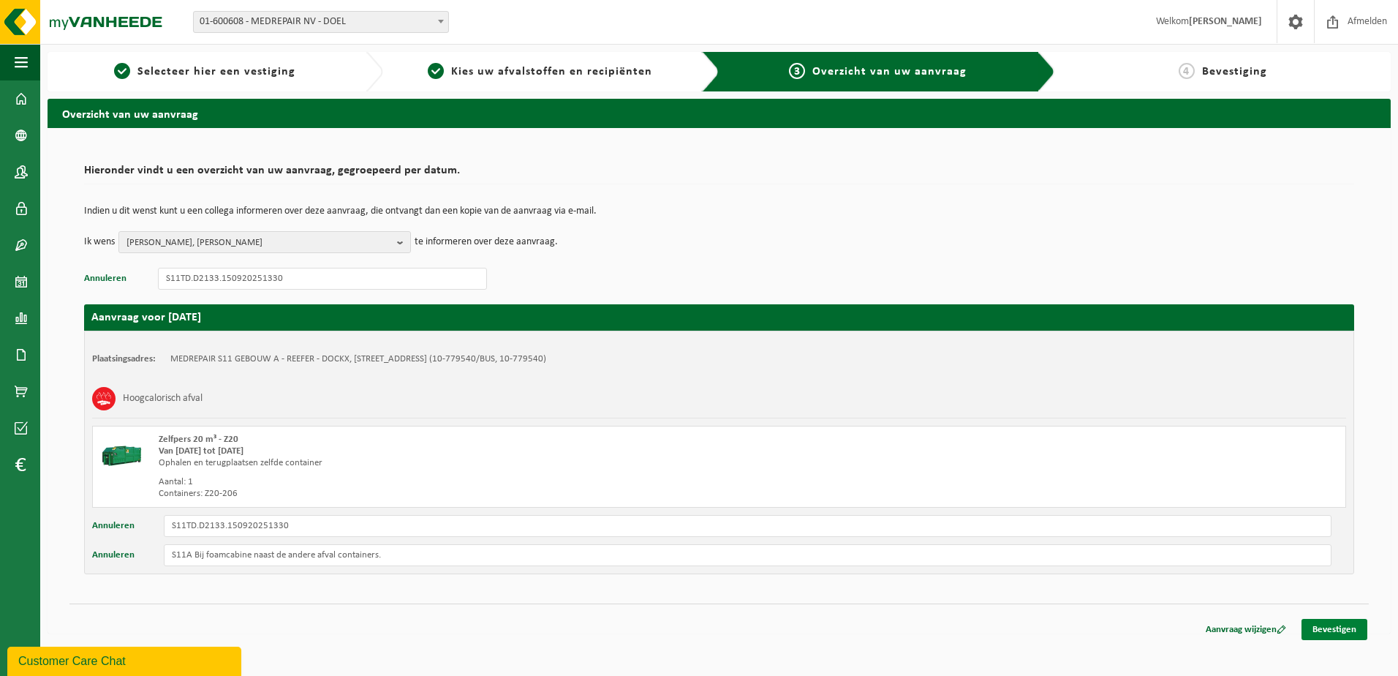
click at [1340, 626] on link "Bevestigen" at bounding box center [1335, 629] width 66 height 21
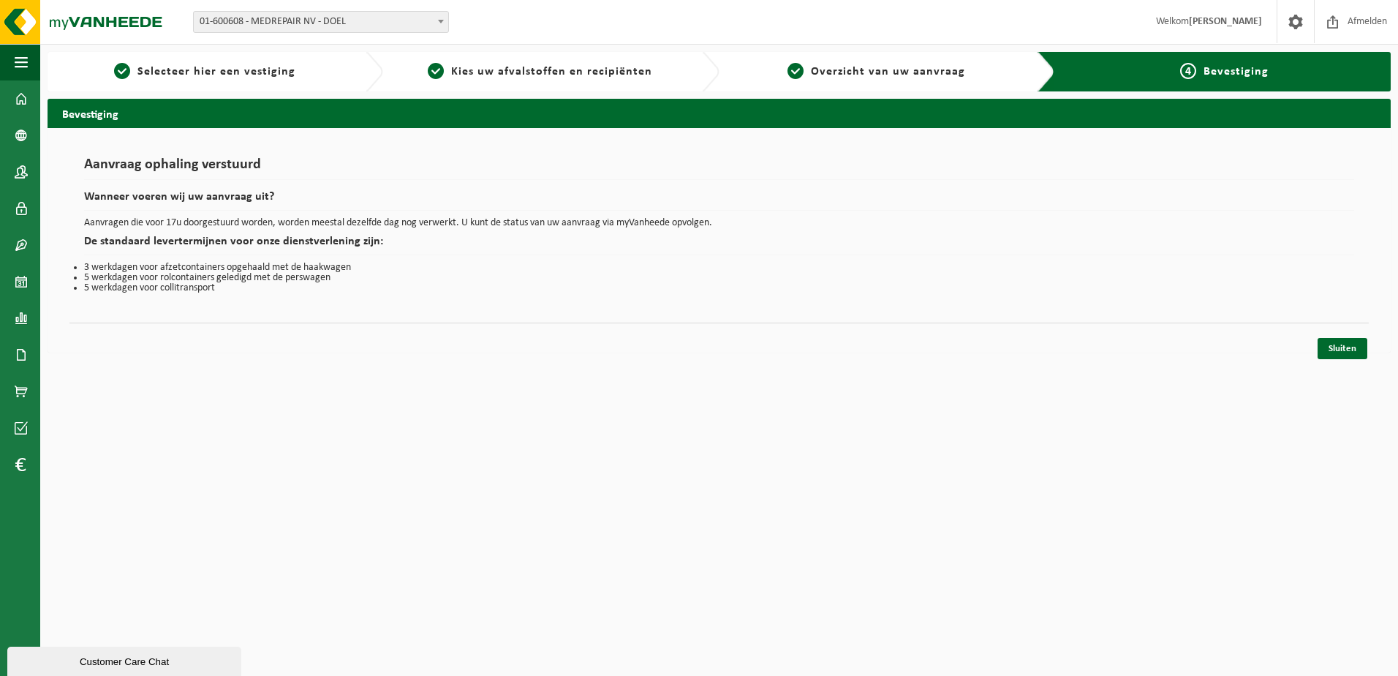
click at [407, 356] on div "Bevestiging Aanvraag ophaling verstuurd Wanneer voeren wij uw aanvraag uit? Aan…" at bounding box center [719, 229] width 1358 height 261
click at [28, 97] on link "Dashboard" at bounding box center [20, 98] width 40 height 37
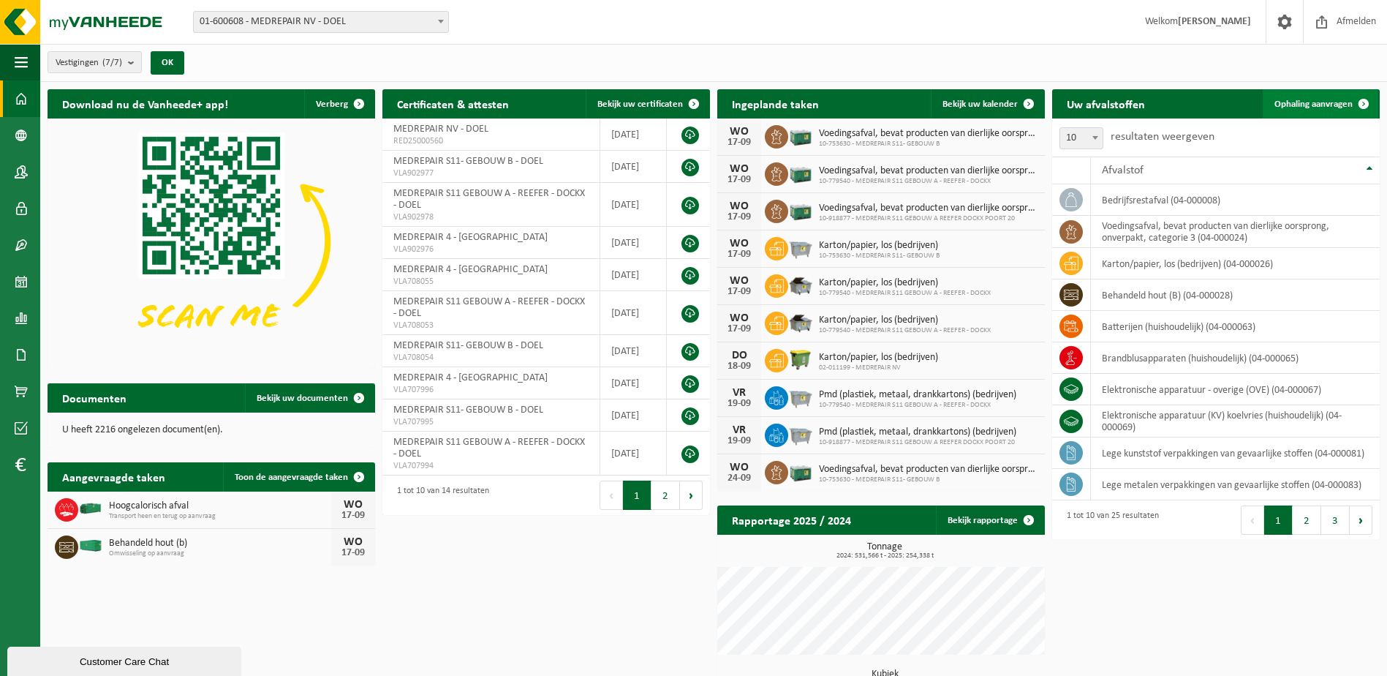
click at [1327, 100] on span "Ophaling aanvragen" at bounding box center [1314, 104] width 78 height 10
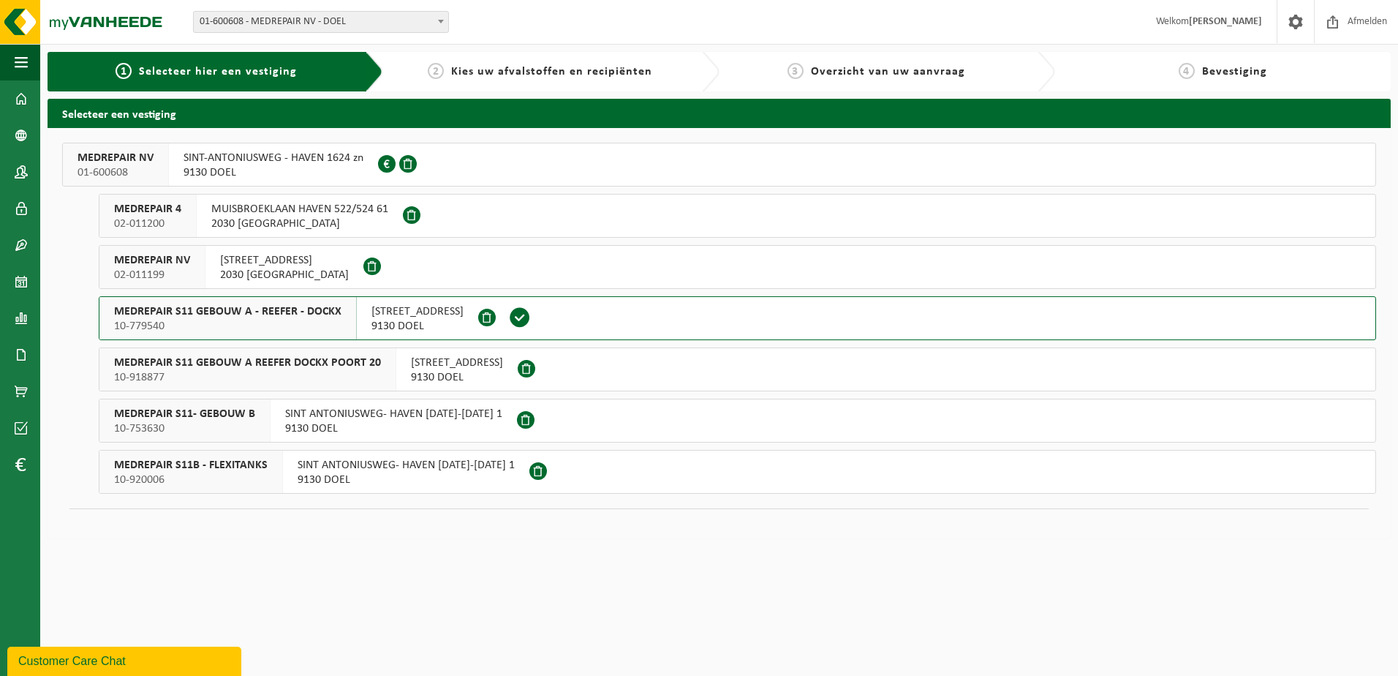
click at [252, 467] on span "MEDREPAIR S11B - FLEXITANKS" at bounding box center [191, 465] width 154 height 15
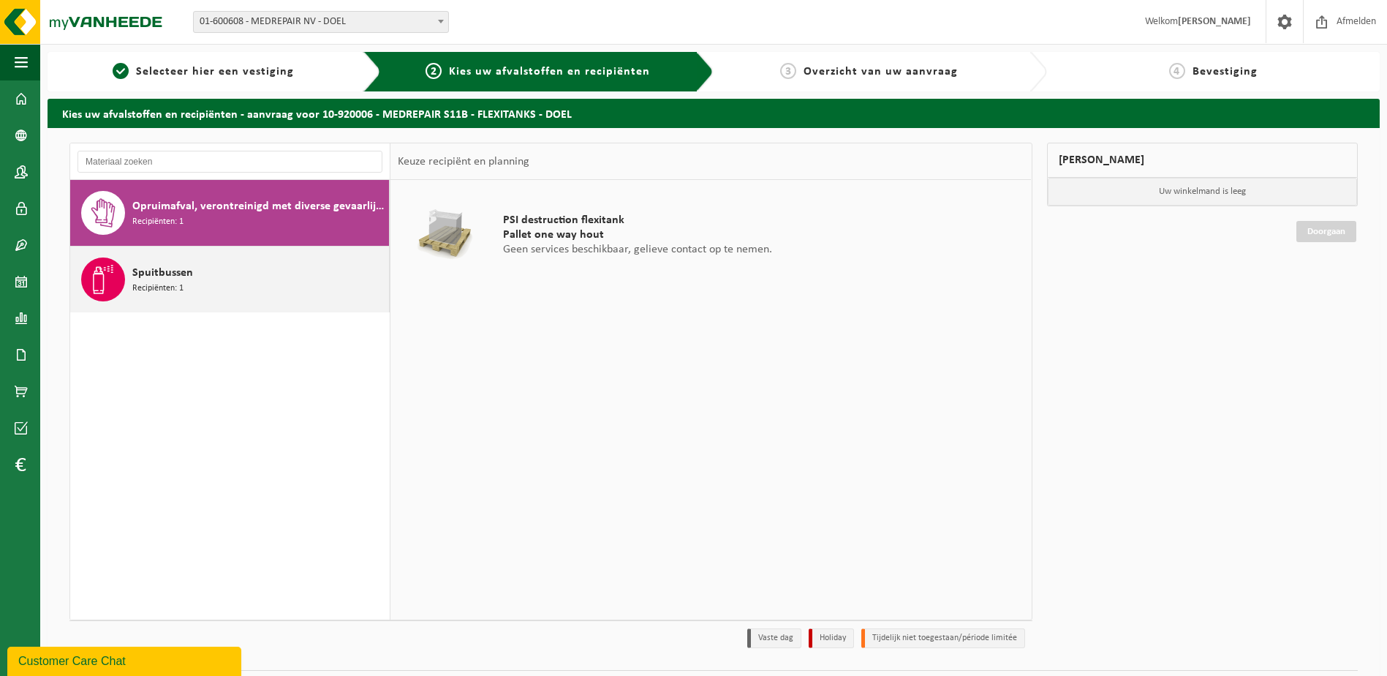
click at [197, 278] on div "Spuitbussen Recipiënten: 1" at bounding box center [258, 279] width 253 height 44
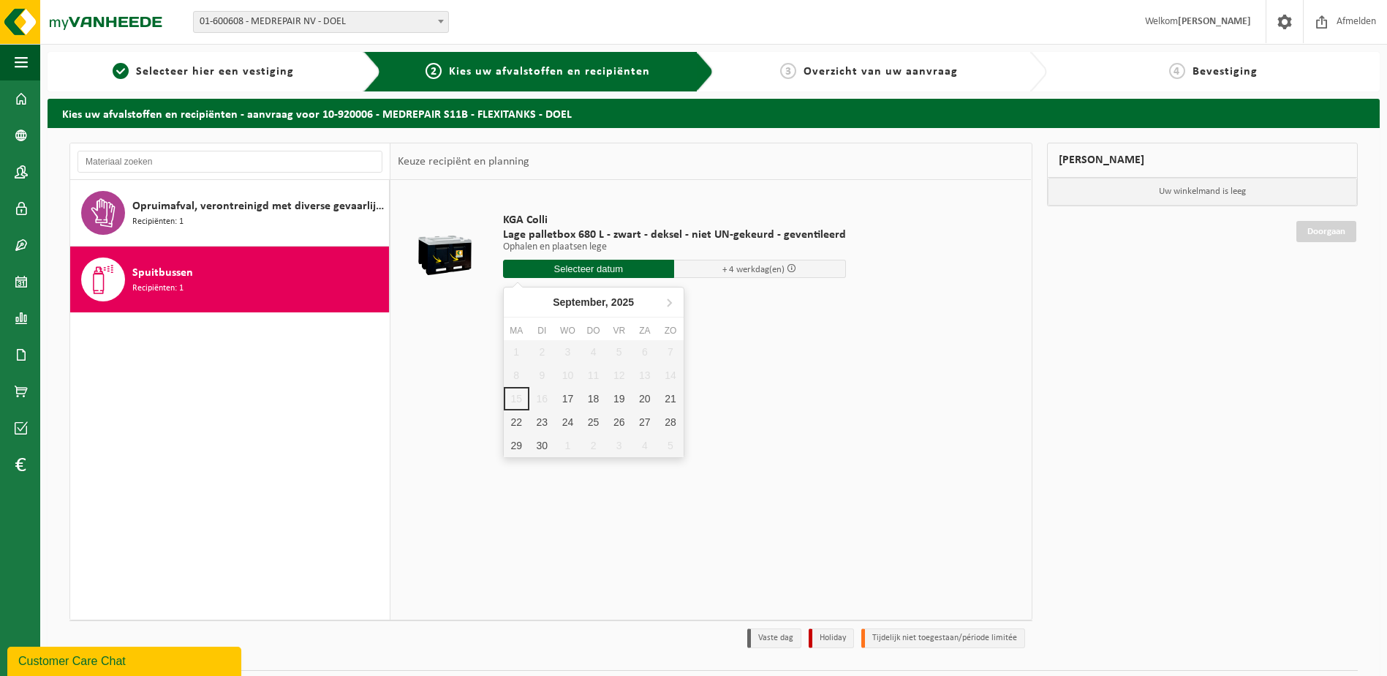
click at [566, 268] on input "text" at bounding box center [589, 269] width 172 height 18
click at [568, 397] on div "17" at bounding box center [568, 398] width 26 height 23
type input "Van 2025-09-17"
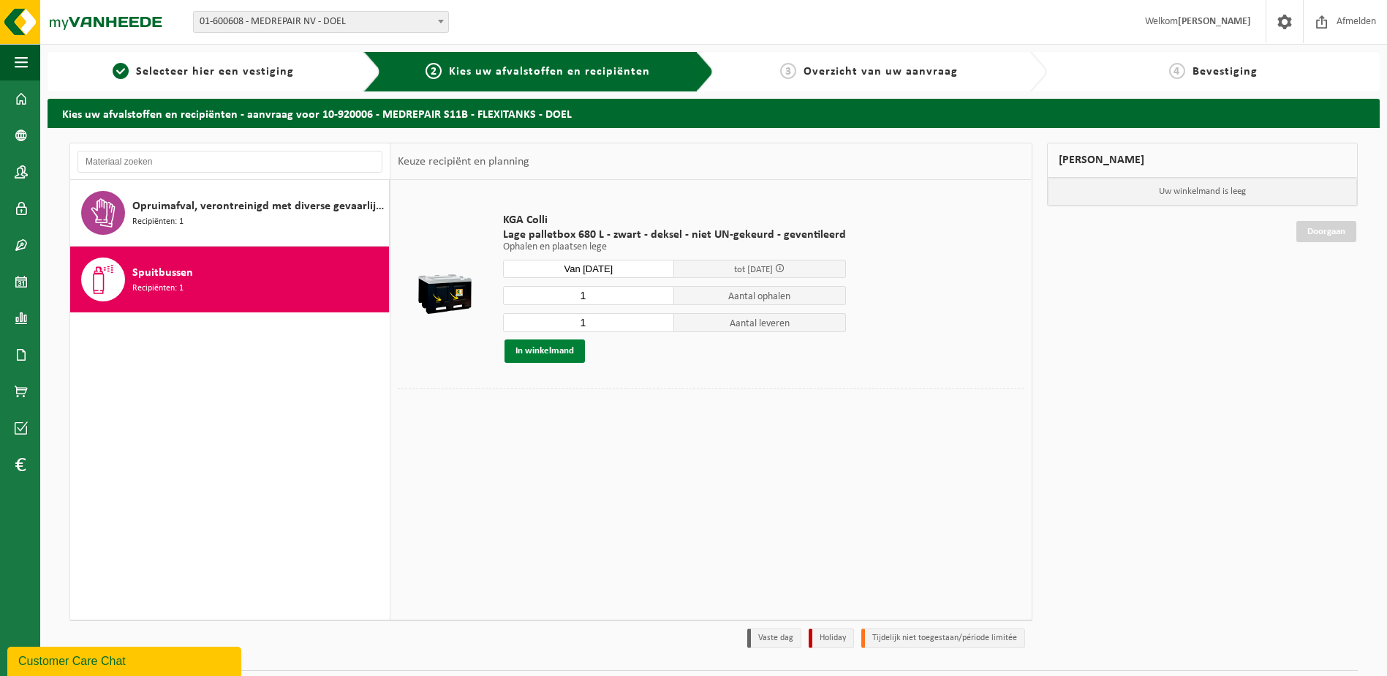
click at [550, 347] on button "In winkelmand" at bounding box center [545, 350] width 80 height 23
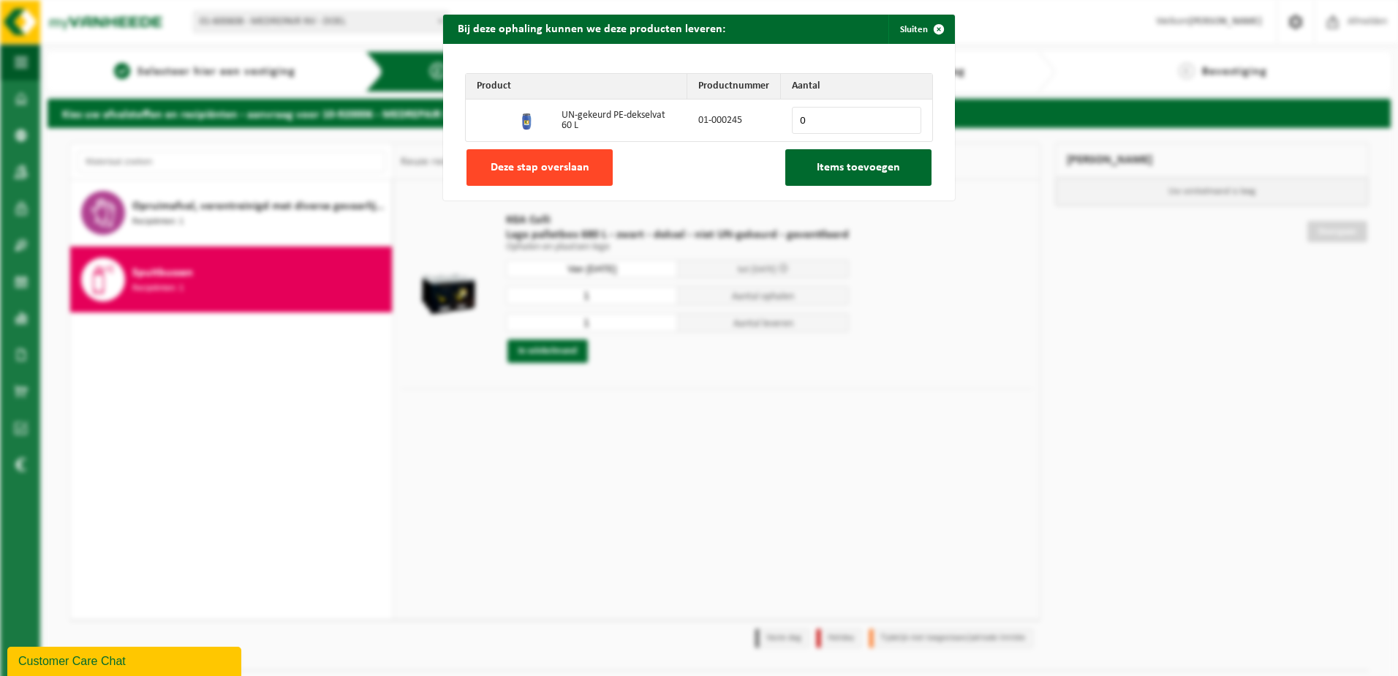
click at [573, 163] on span "Deze stap overslaan" at bounding box center [540, 168] width 99 height 12
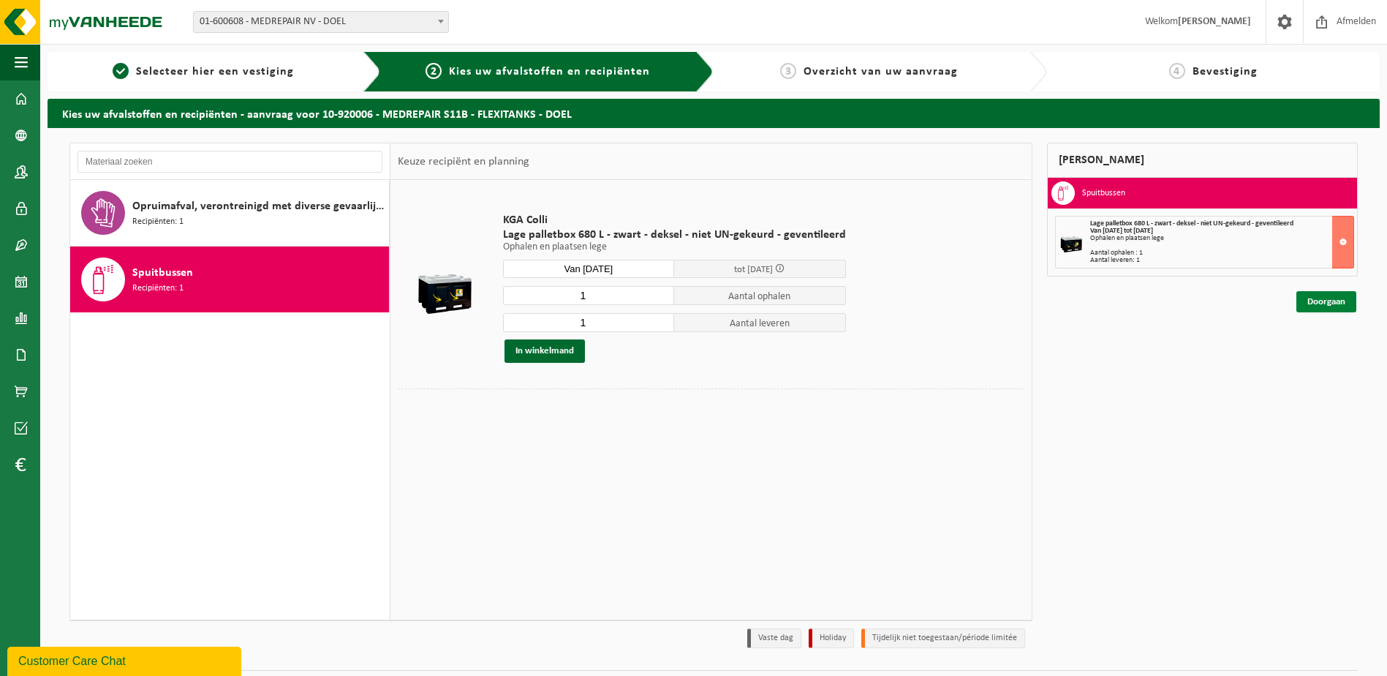
click at [1312, 302] on link "Doorgaan" at bounding box center [1327, 301] width 60 height 21
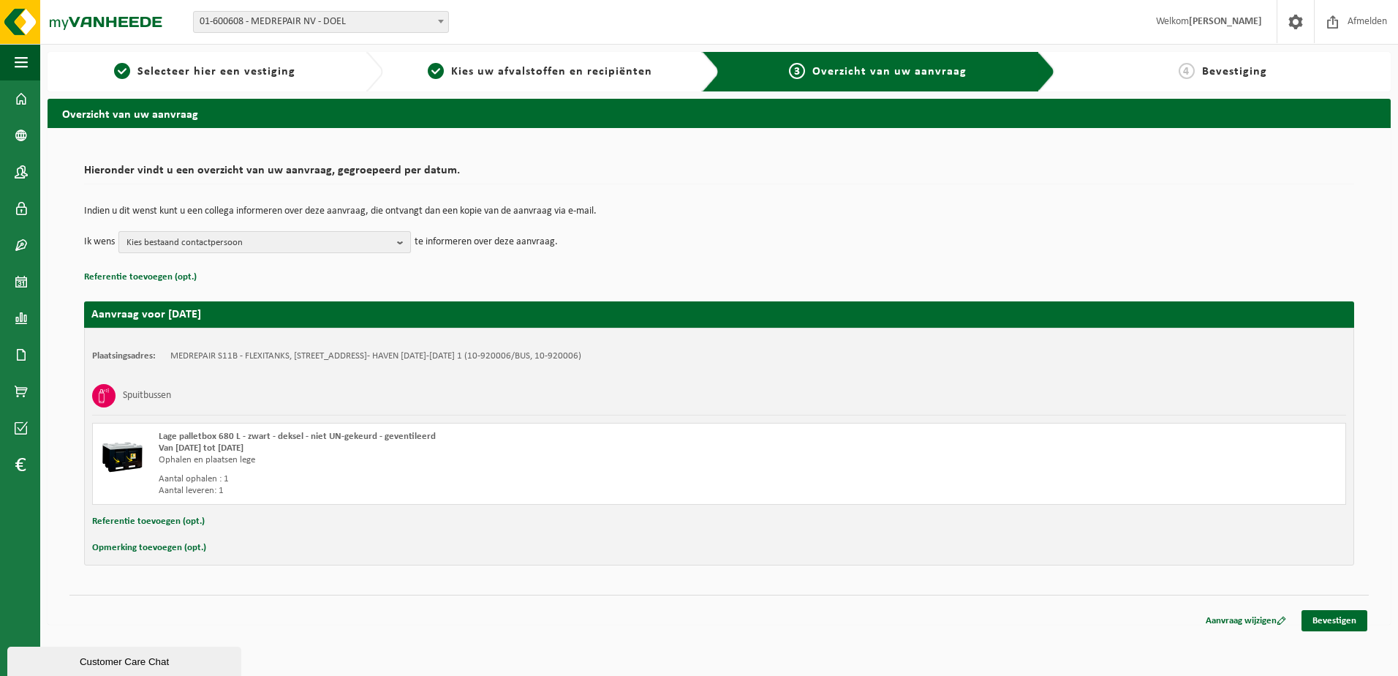
click at [208, 238] on span "Kies bestaand contactpersoon" at bounding box center [259, 243] width 265 height 22
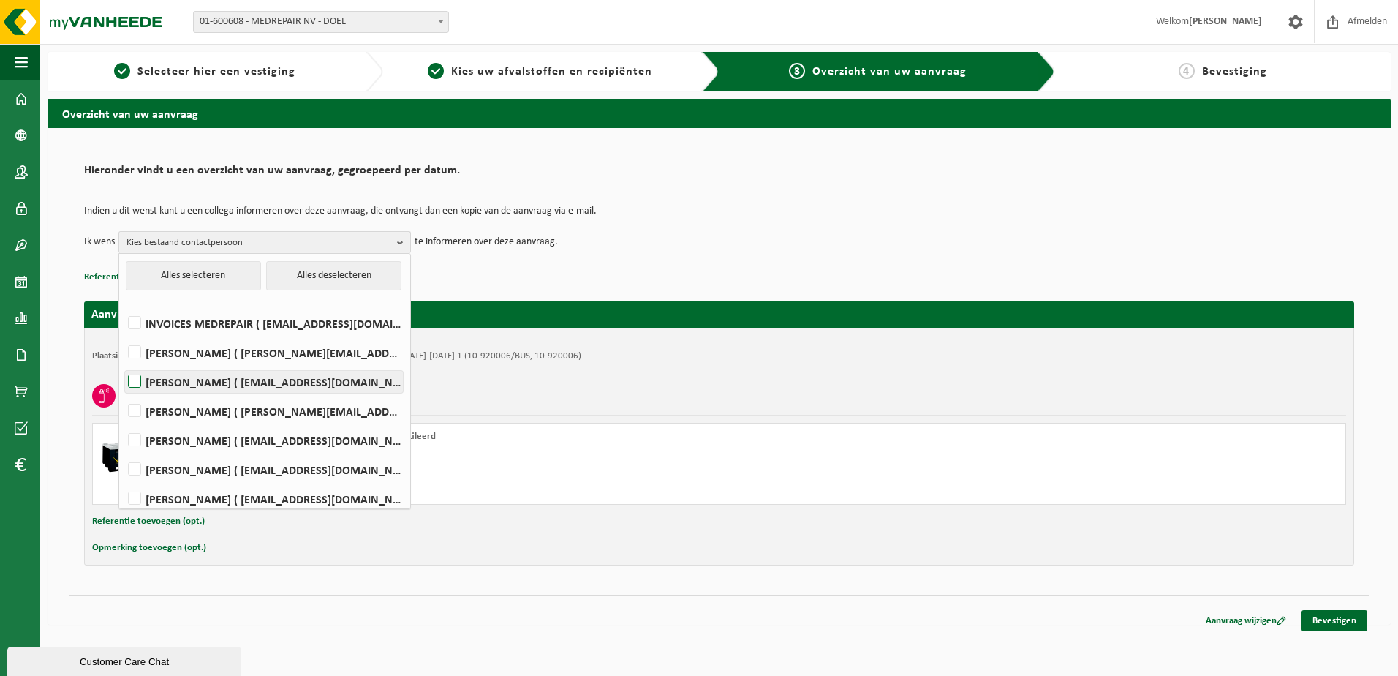
click at [136, 380] on label "[PERSON_NAME] ( [EMAIL_ADDRESS][DOMAIN_NAME] )" at bounding box center [264, 382] width 278 height 22
click at [123, 364] on input "[PERSON_NAME] ( [EMAIL_ADDRESS][DOMAIN_NAME] )" at bounding box center [122, 363] width 1 height 1
checkbox input "true"
click at [132, 350] on label "[PERSON_NAME] ( [PERSON_NAME][EMAIL_ADDRESS][DOMAIN_NAME] )" at bounding box center [264, 353] width 278 height 22
click at [123, 334] on input "PETER BELDÉ ( peter.belde@medrepair.eu )" at bounding box center [122, 334] width 1 height 1
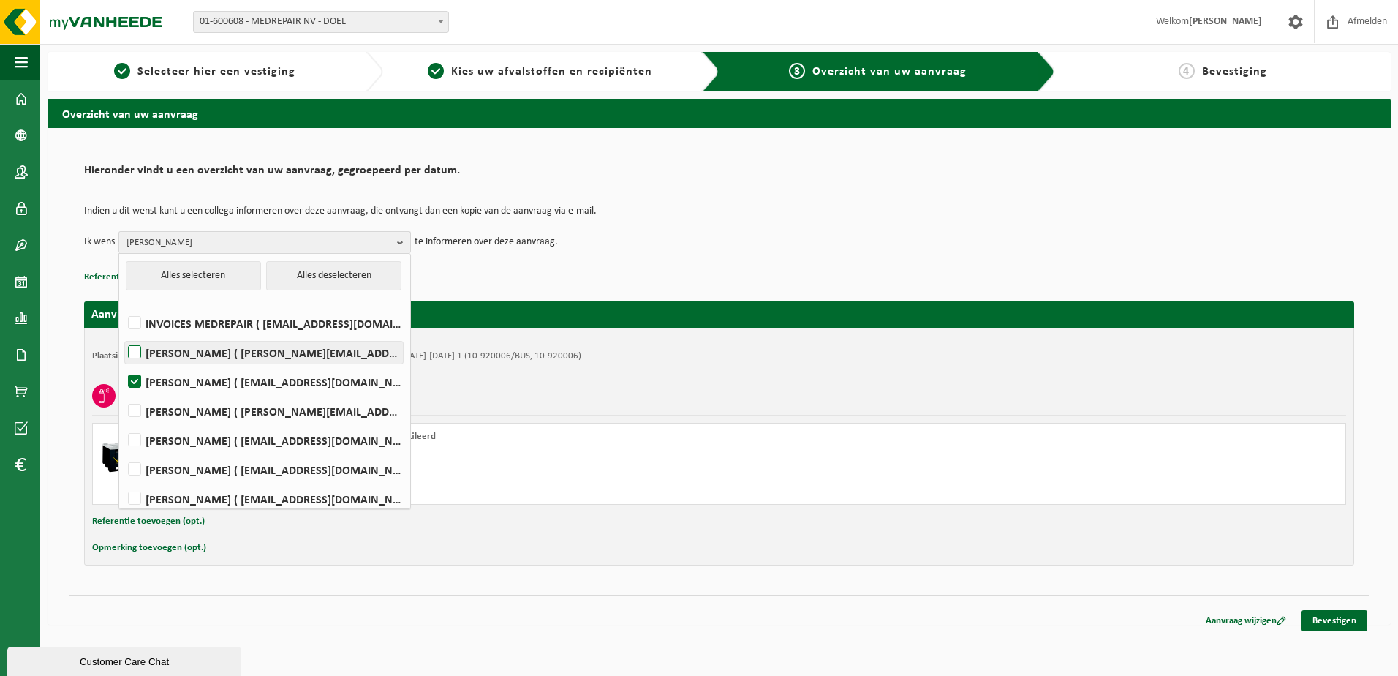
checkbox input "true"
click at [135, 497] on label "JOHAN MEYS ( johan.meys@medrepair.eu )" at bounding box center [264, 499] width 278 height 22
click at [123, 481] on input "JOHAN MEYS ( johan.meys@medrepair.eu )" at bounding box center [122, 480] width 1 height 1
checkbox input "true"
click at [137, 348] on label "PETER BELDÉ ( peter.belde@medrepair.eu )" at bounding box center [264, 353] width 278 height 22
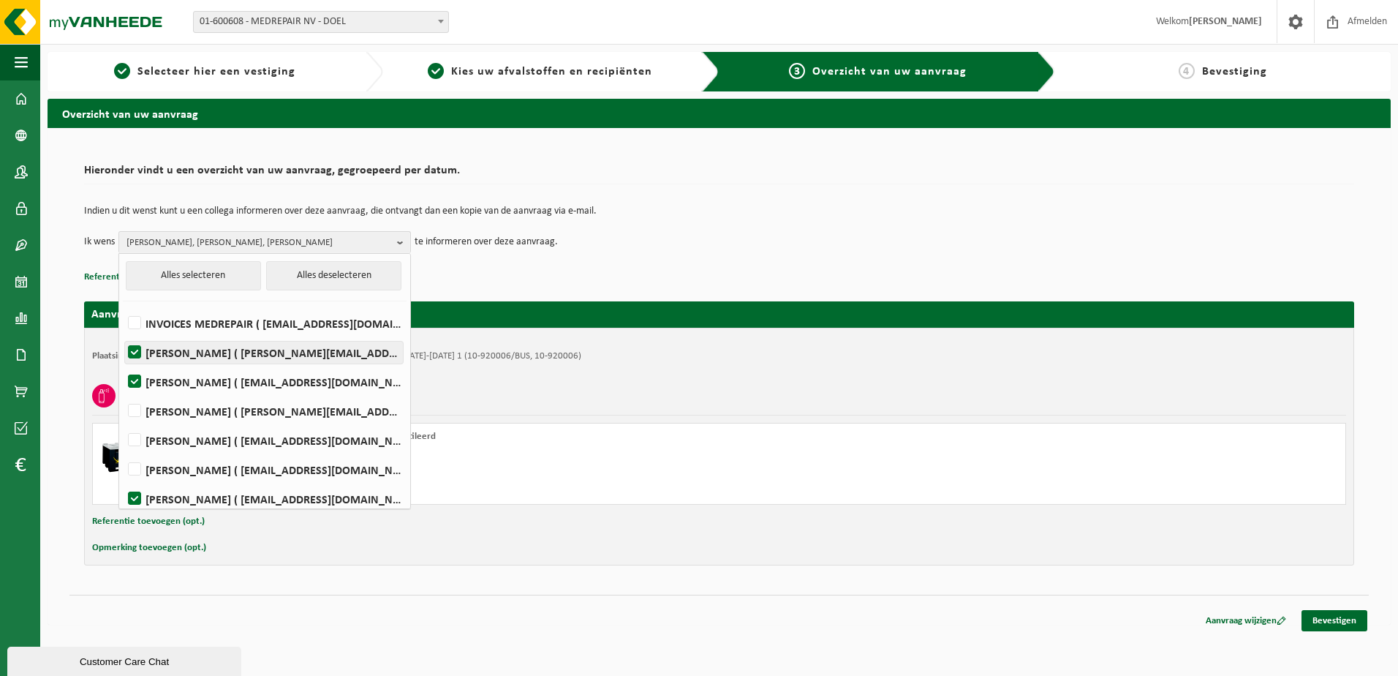
click at [123, 334] on input "PETER BELDÉ ( peter.belde@medrepair.eu )" at bounding box center [122, 334] width 1 height 1
checkbox input "false"
click at [497, 276] on p "Referentie toevoegen (opt.)" at bounding box center [719, 277] width 1270 height 19
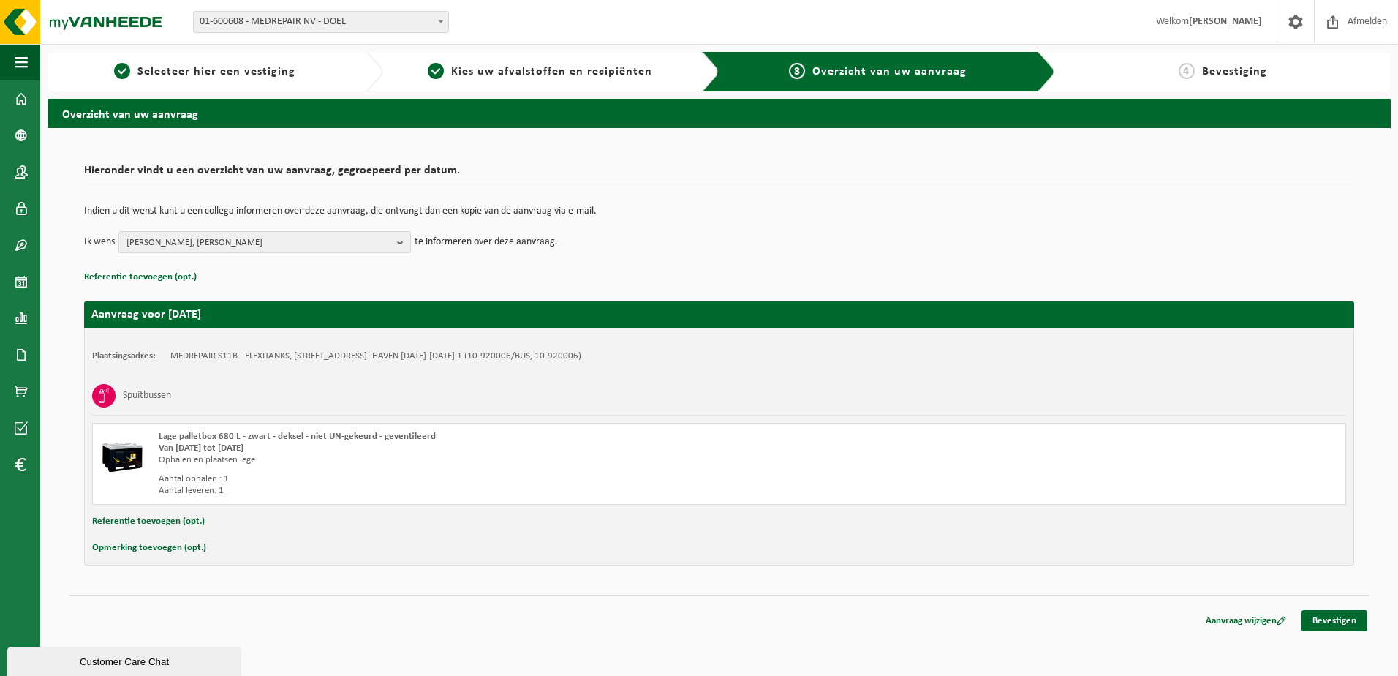
drag, startPoint x: 152, startPoint y: 275, endPoint x: 146, endPoint y: 282, distance: 9.3
click at [152, 275] on button "Referentie toevoegen (opt.)" at bounding box center [140, 277] width 113 height 19
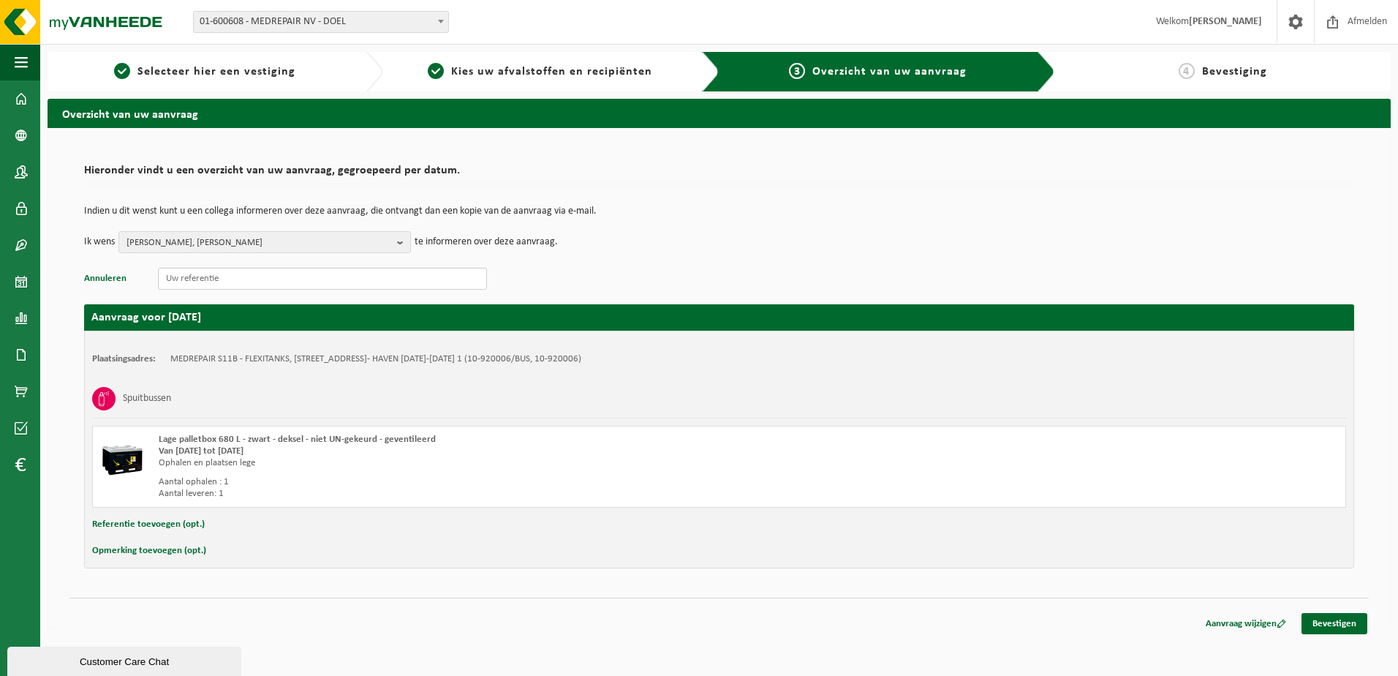
click at [180, 276] on input "text" at bounding box center [322, 279] width 329 height 22
paste input "S11TD.D2133.150920251336"
type input "S11TD.D2133.150920251336"
click at [149, 522] on button "Referentie toevoegen (opt.)" at bounding box center [148, 524] width 113 height 19
click at [197, 526] on input "text" at bounding box center [748, 526] width 1168 height 22
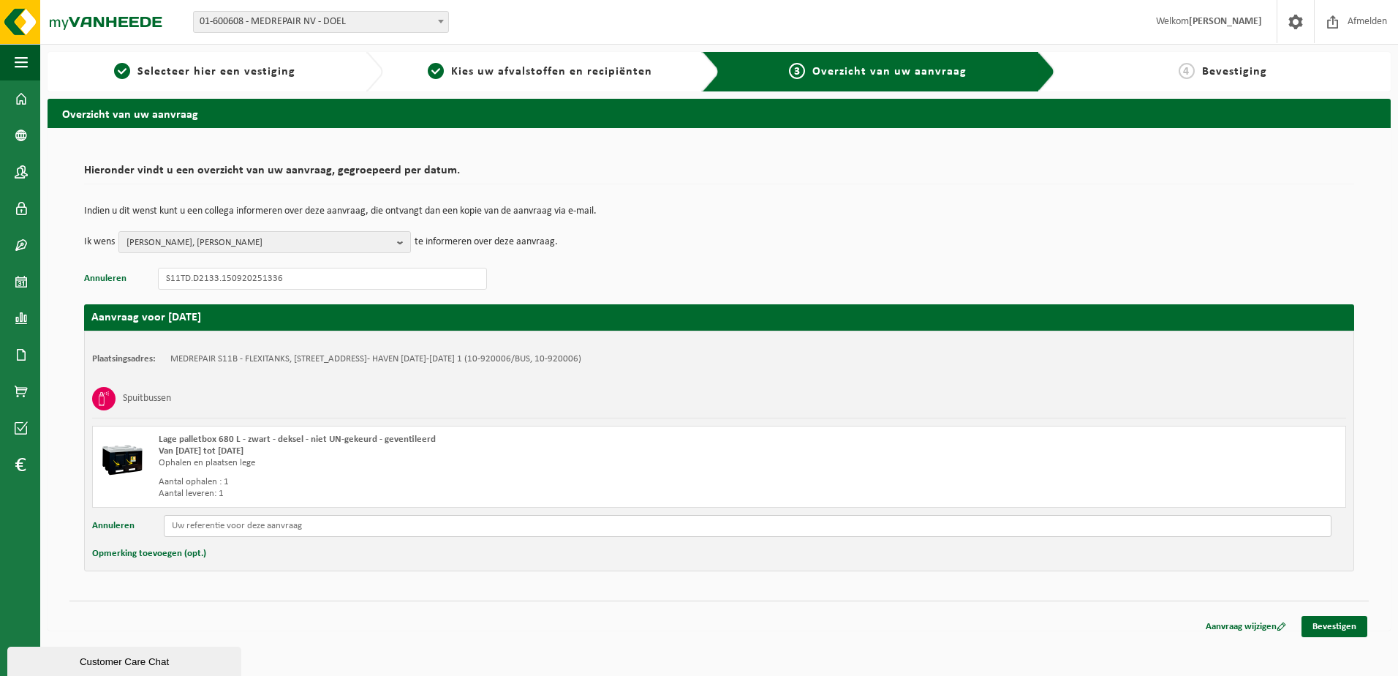
paste input "S11TD.D2133.150920251336"
type input "S11TD.D2133.150920251336"
click at [189, 557] on button "Opmerking toevoegen (opt.)" at bounding box center [149, 553] width 114 height 19
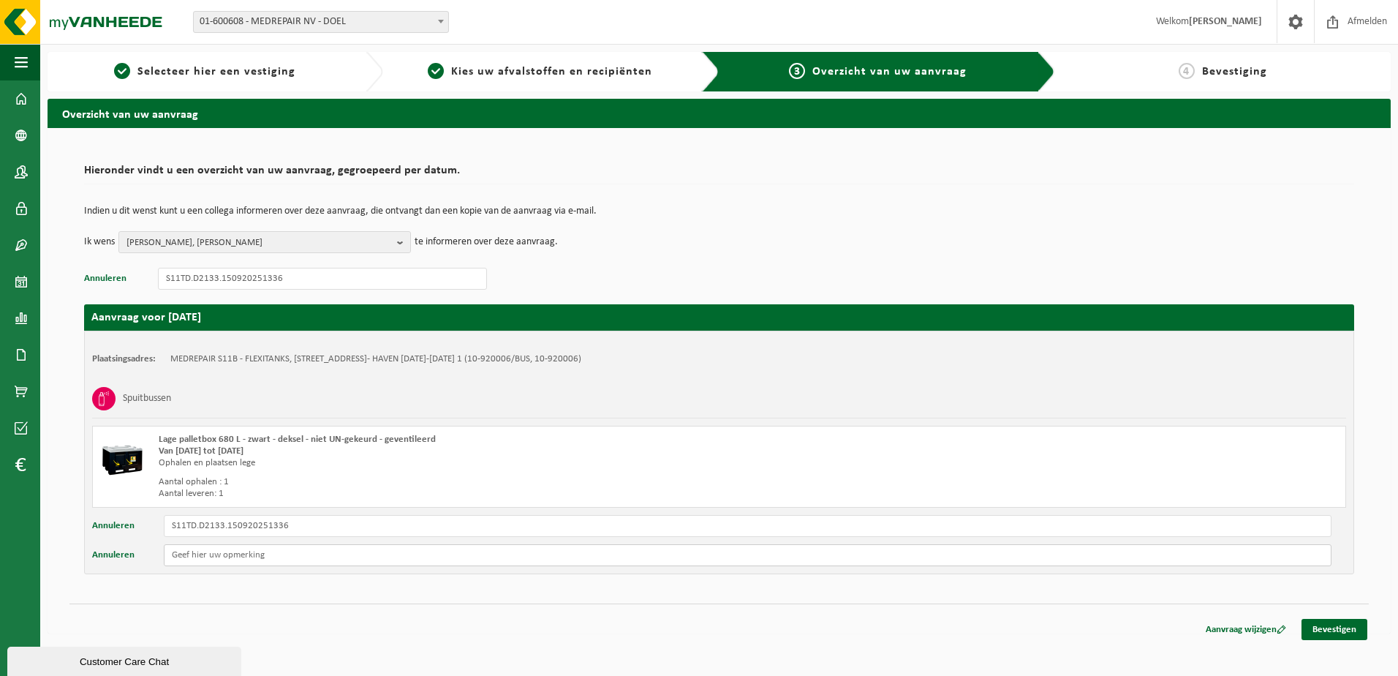
click at [195, 562] on input "text" at bounding box center [748, 555] width 1168 height 22
type input "O"
click at [230, 557] on input "BIJ AANKOMST BELLEN NAAR BENJAMIN BANNEEL 0471973387." at bounding box center [748, 555] width 1168 height 22
type input "BIJ AANKOMST SECURITY BELLEN NAAR BENJAMIN BANNEEL 0471973387."
click at [1334, 630] on link "Bevestigen" at bounding box center [1335, 629] width 66 height 21
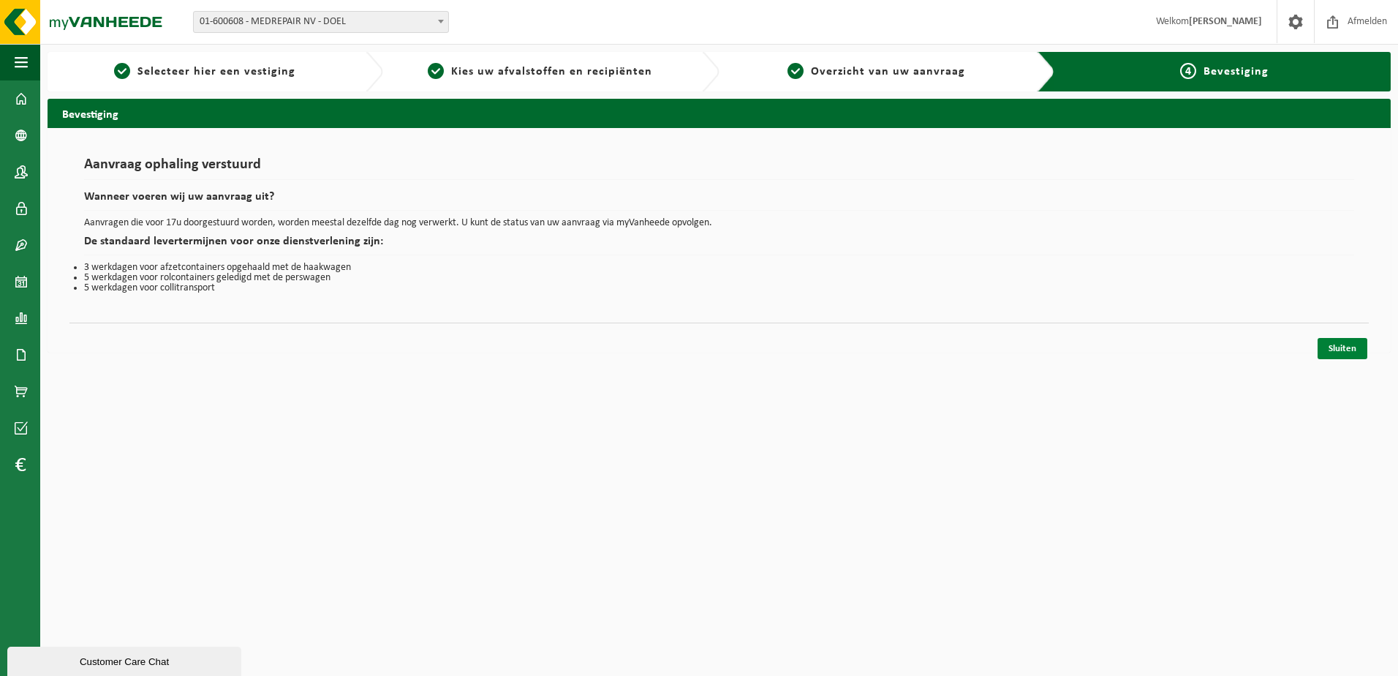
click at [1347, 349] on link "Sluiten" at bounding box center [1343, 348] width 50 height 21
